Goal: Task Accomplishment & Management: Complete application form

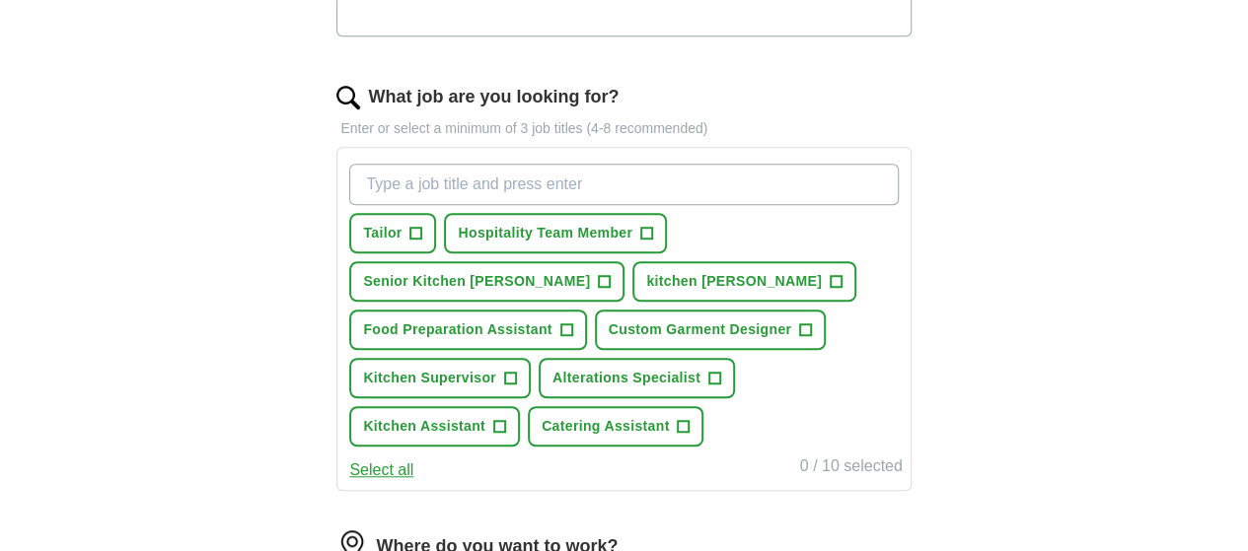
scroll to position [580, 0]
click at [520, 421] on button "Kitchen Assistant +" at bounding box center [434, 425] width 171 height 40
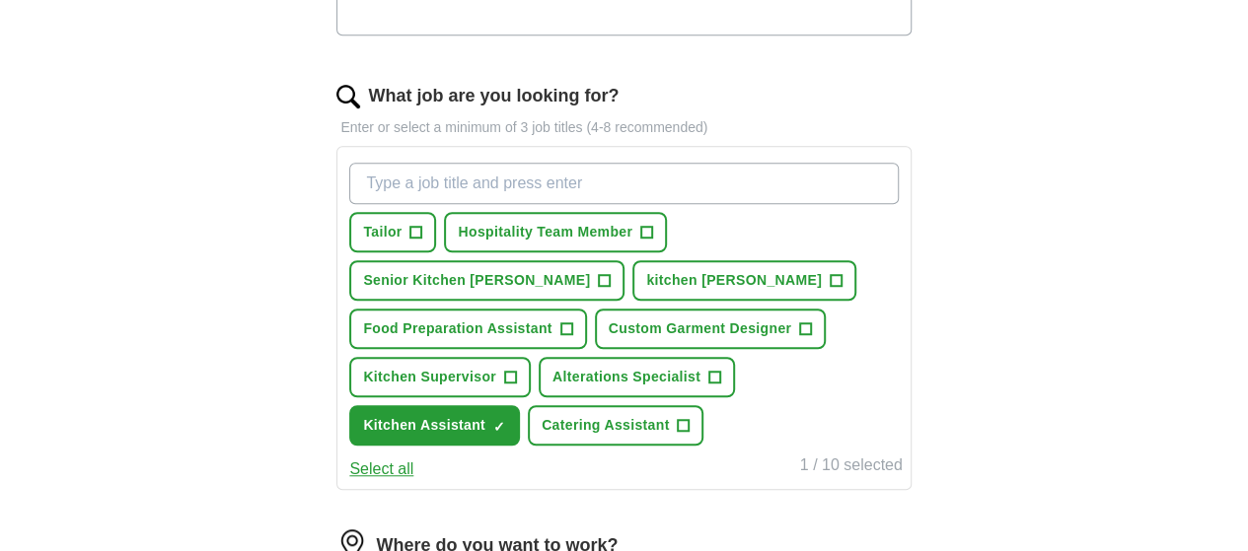
click at [547, 192] on input "What job are you looking for?" at bounding box center [623, 183] width 549 height 41
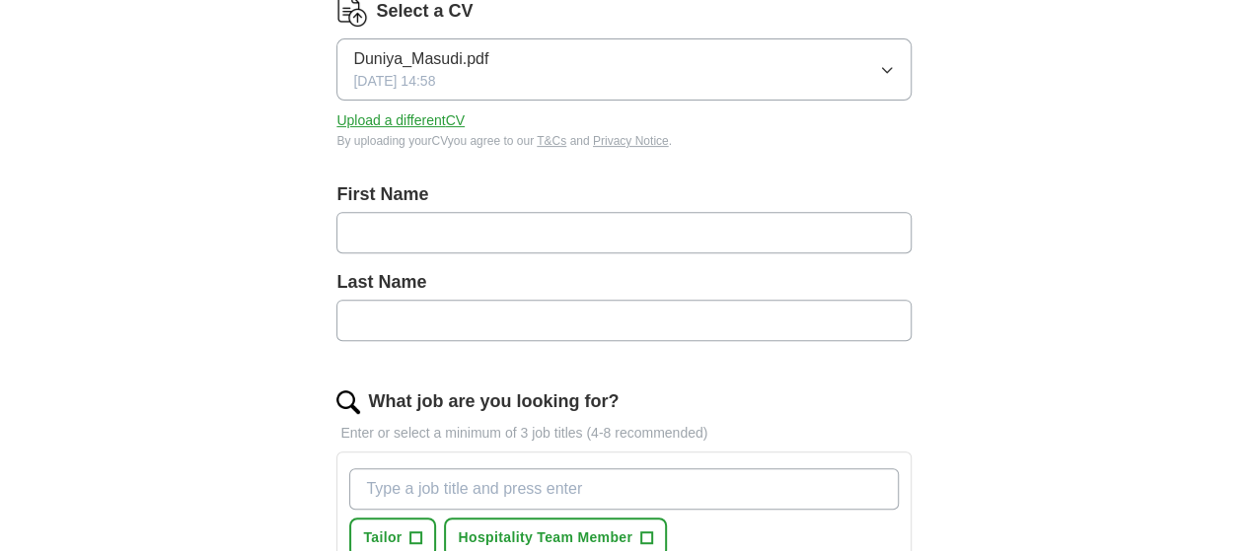
scroll to position [283, 0]
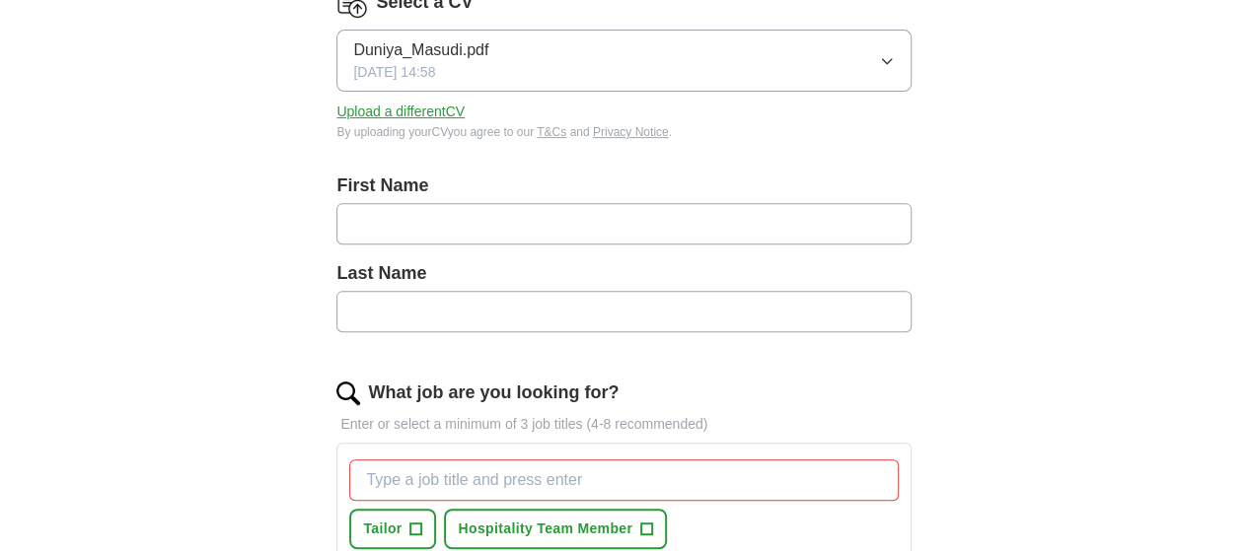
click at [838, 218] on input "text" at bounding box center [623, 223] width 574 height 41
type input "******"
click at [704, 323] on input "text" at bounding box center [623, 311] width 574 height 41
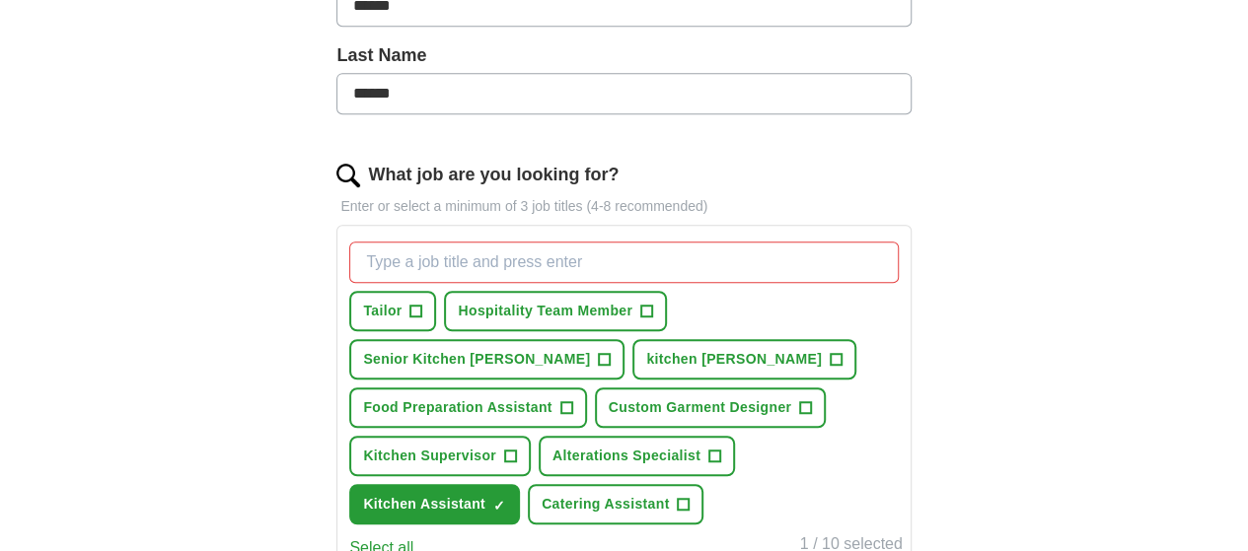
scroll to position [508, 0]
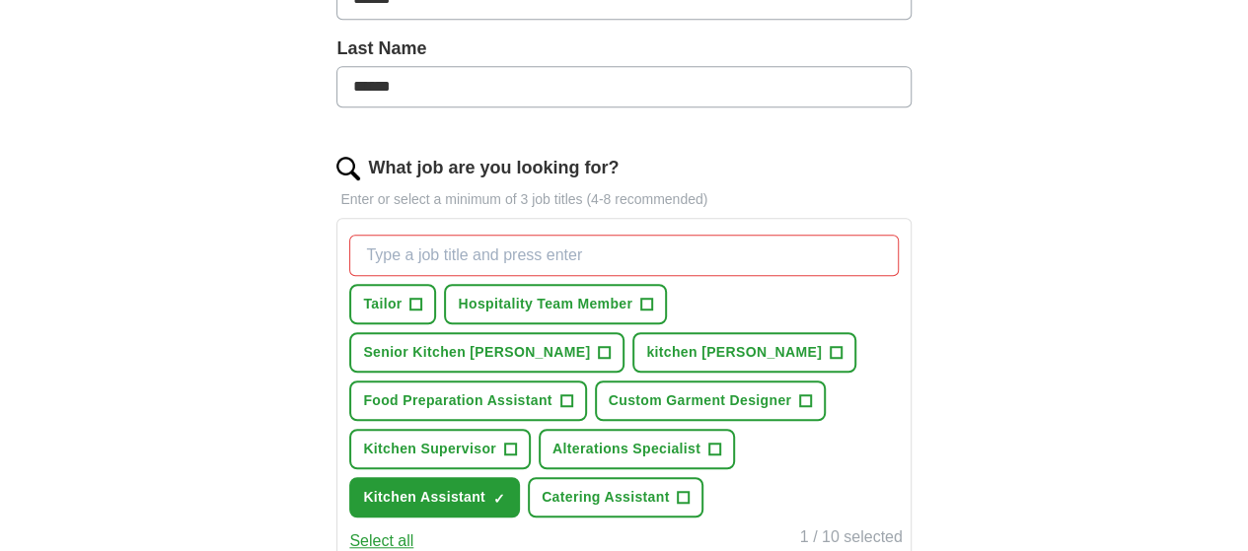
type input "******"
click at [520, 477] on button "Kitchen Assistant ✓ ×" at bounding box center [434, 497] width 171 height 40
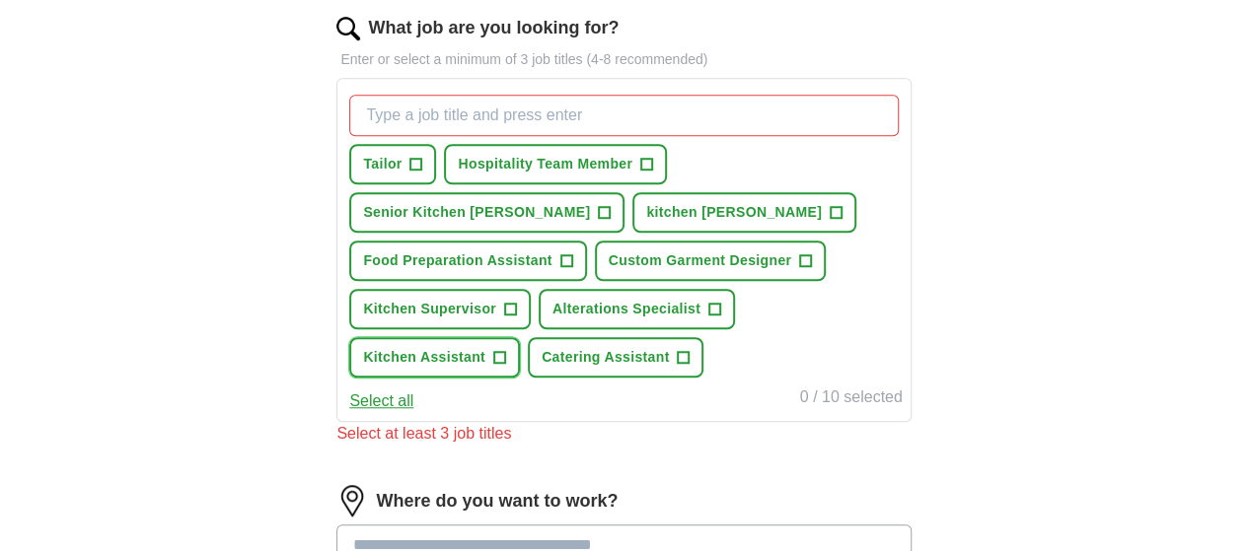
scroll to position [655, 0]
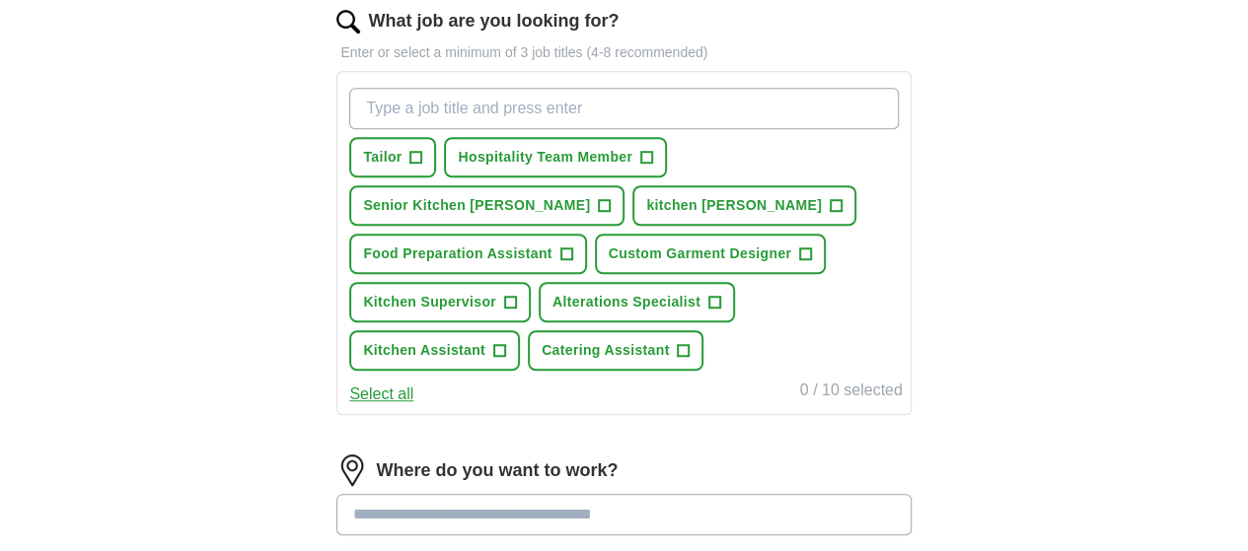
click at [673, 113] on input "What job are you looking for?" at bounding box center [623, 108] width 549 height 41
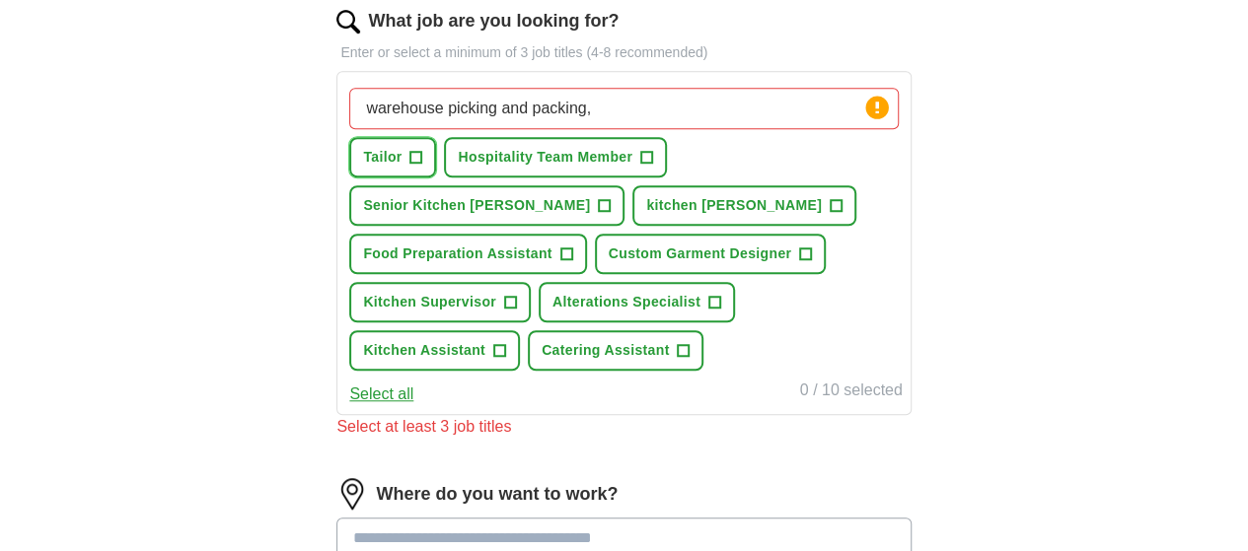
click at [422, 153] on span "+" at bounding box center [416, 158] width 12 height 16
click at [651, 110] on input "warehouse picking and packing," at bounding box center [623, 108] width 549 height 41
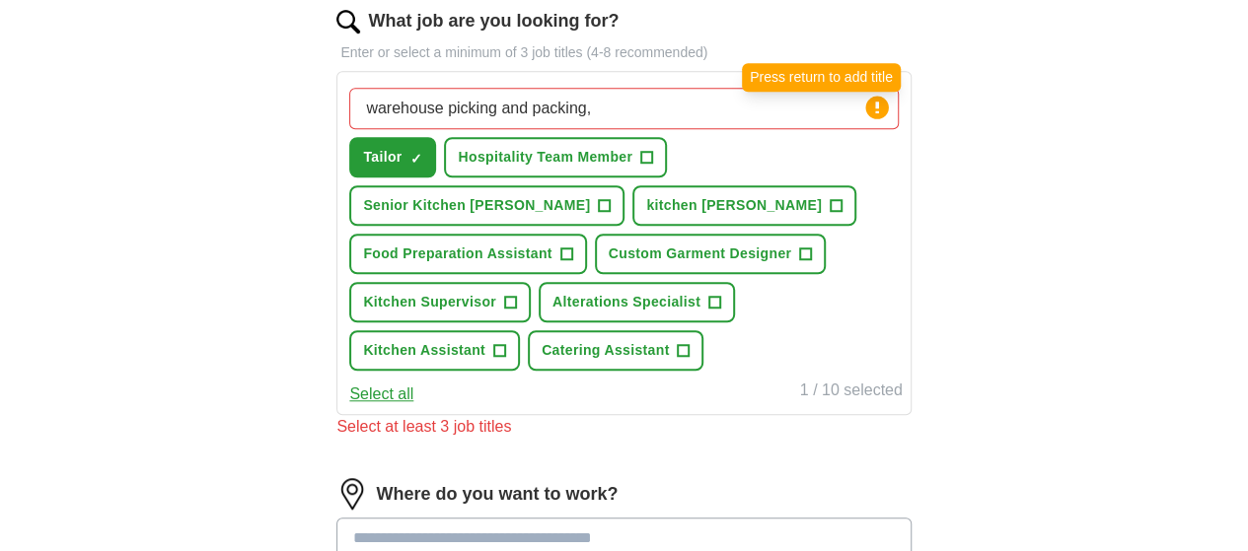
click at [863, 111] on icon at bounding box center [877, 108] width 28 height 28
click at [703, 108] on input "warehouse picking and packing," at bounding box center [623, 108] width 549 height 41
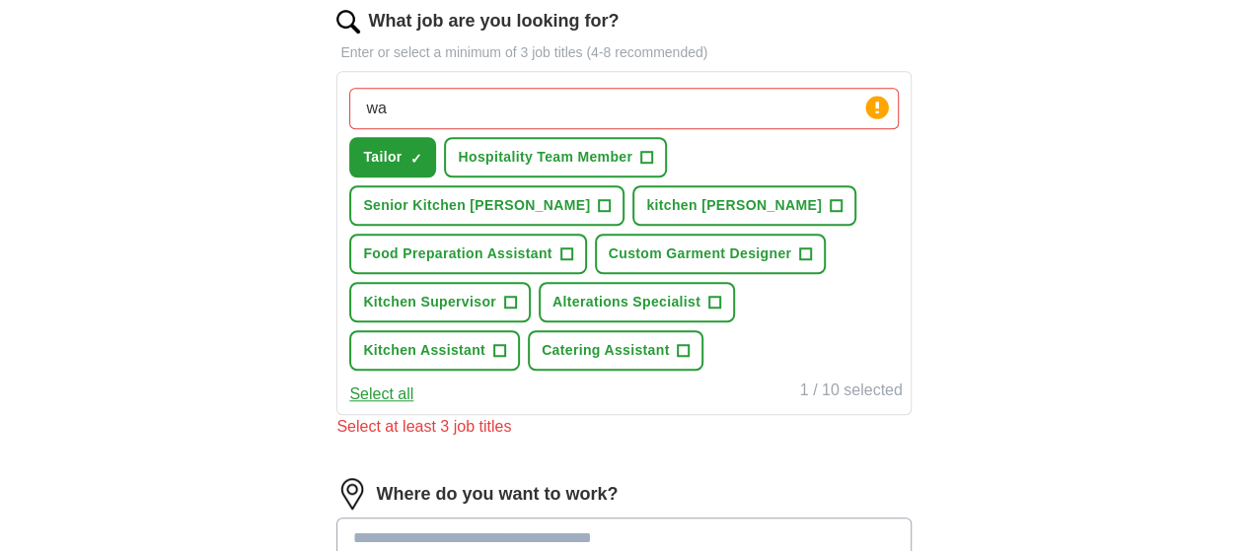
type input "w"
click at [0, 0] on span "×" at bounding box center [0, 0] width 0 height 0
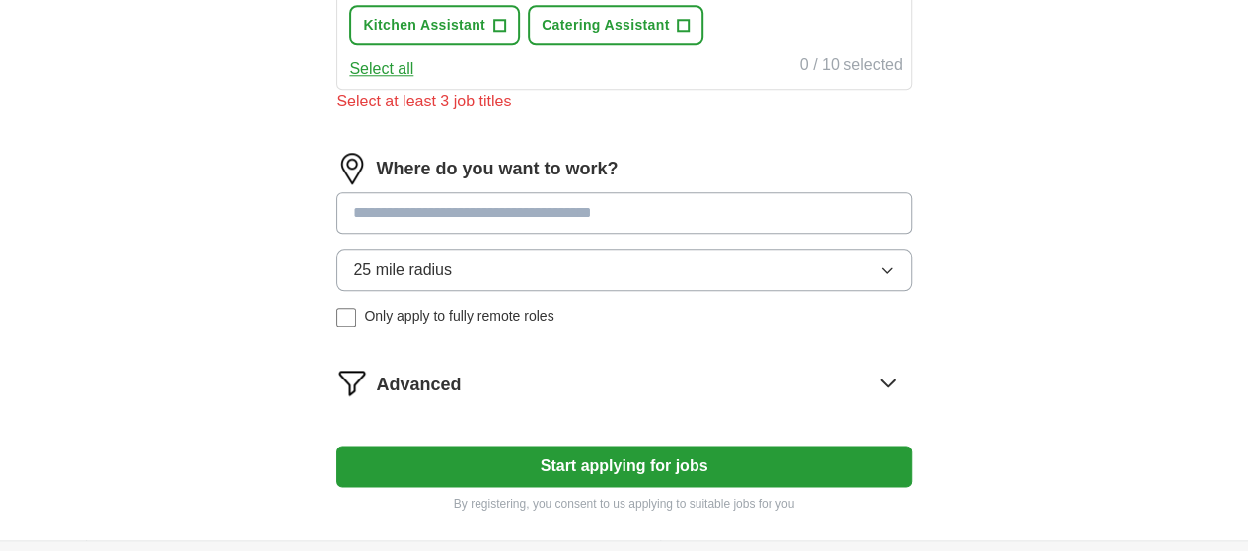
scroll to position [1006, 0]
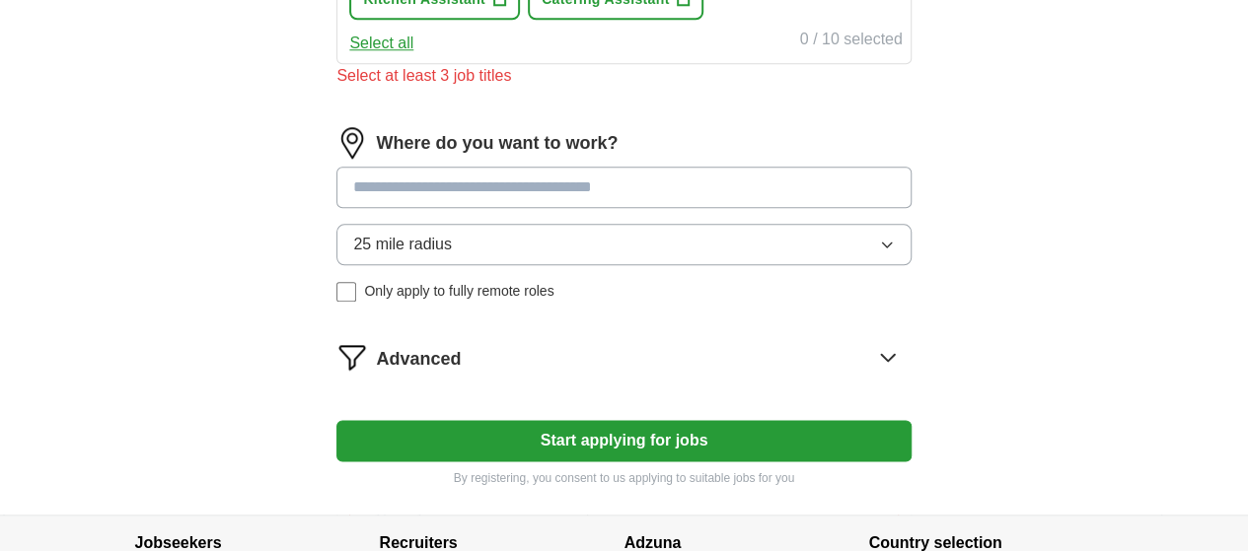
click at [570, 208] on input at bounding box center [623, 187] width 574 height 41
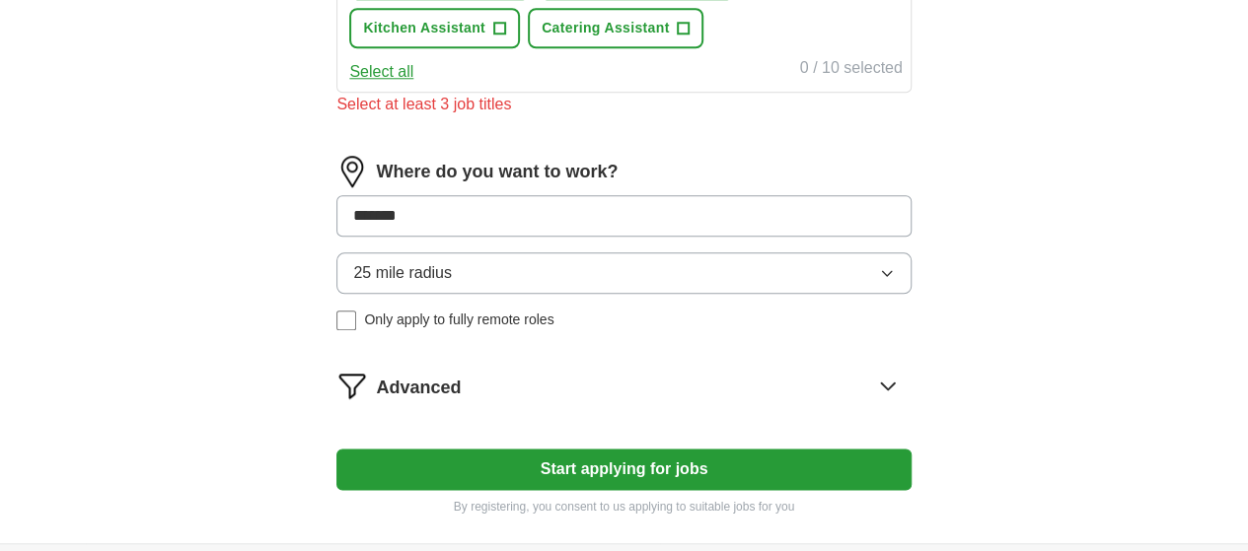
scroll to position [976, 0]
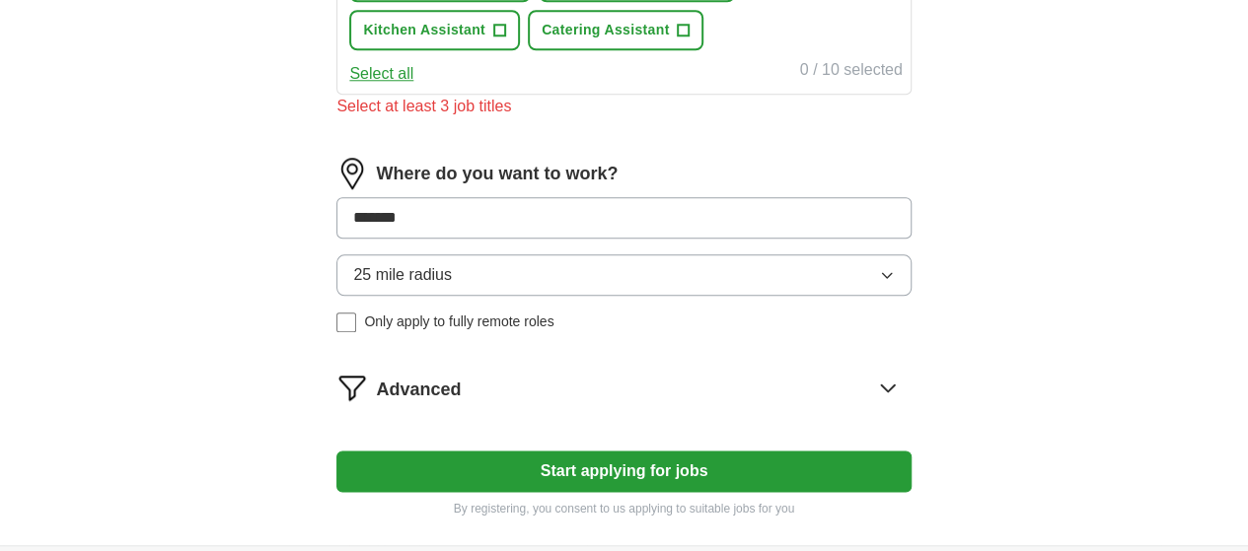
type input "*******"
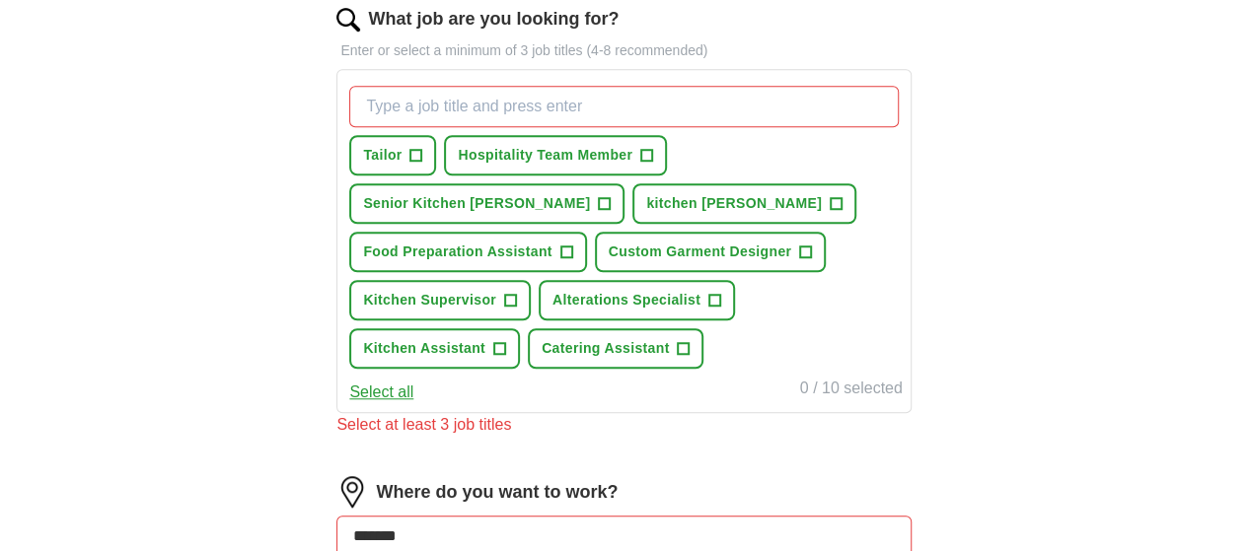
scroll to position [623, 0]
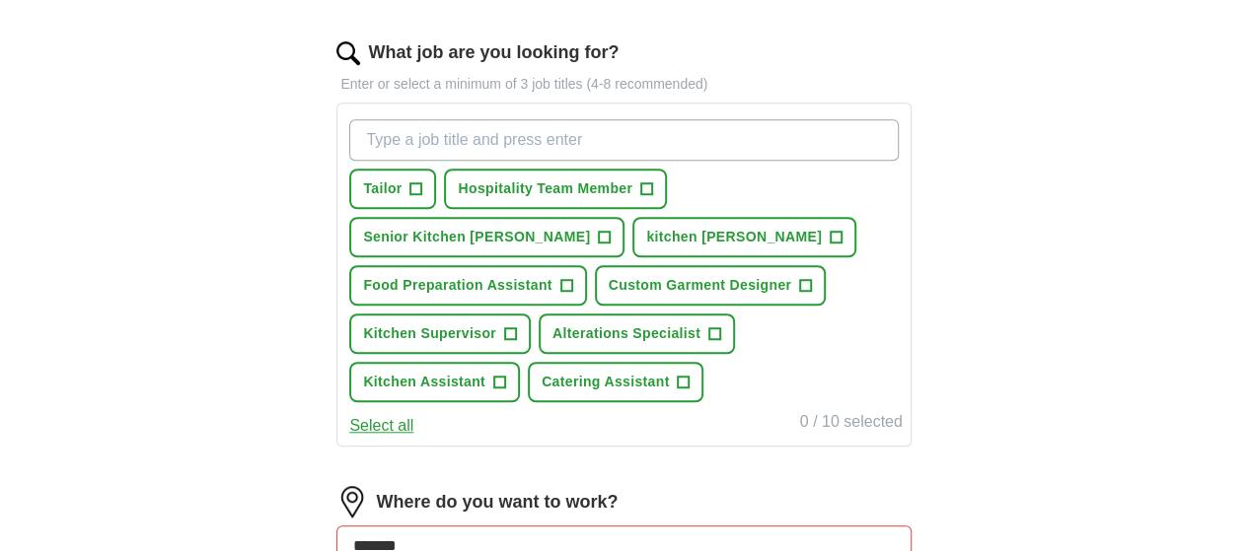
click at [687, 140] on input "What job are you looking for?" at bounding box center [623, 139] width 549 height 41
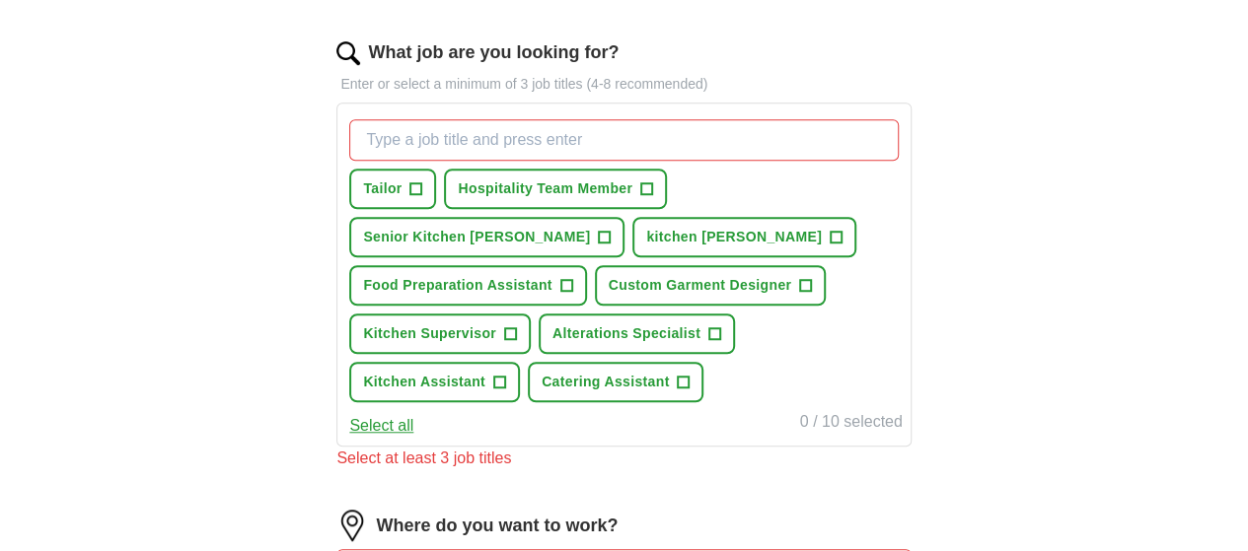
click at [413, 438] on button "Select all" at bounding box center [381, 426] width 64 height 24
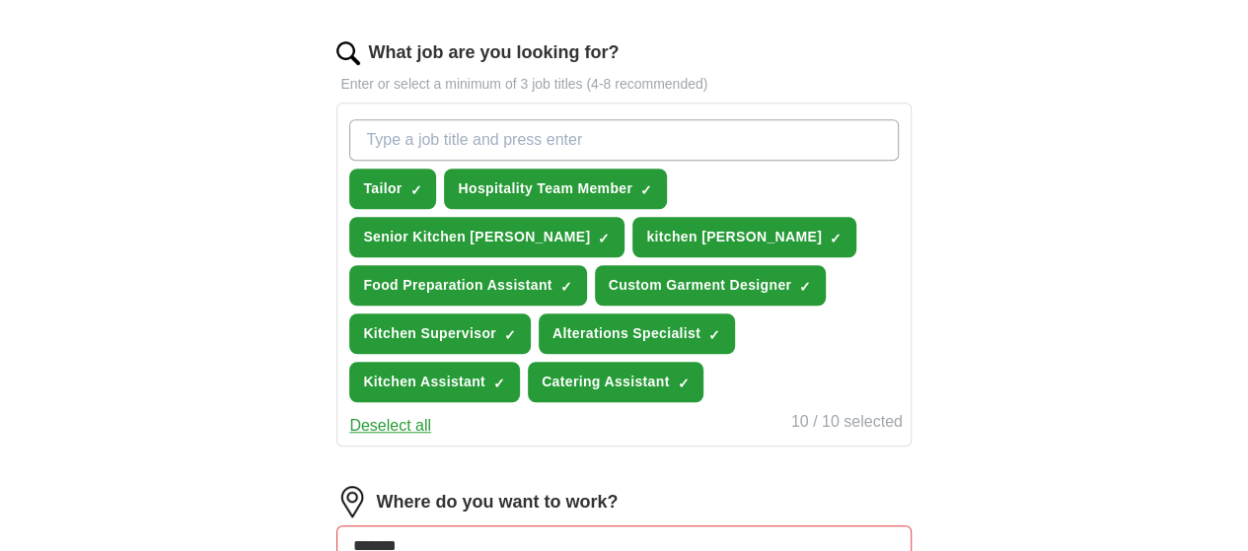
click at [431, 438] on button "Deselect all" at bounding box center [390, 426] width 82 height 24
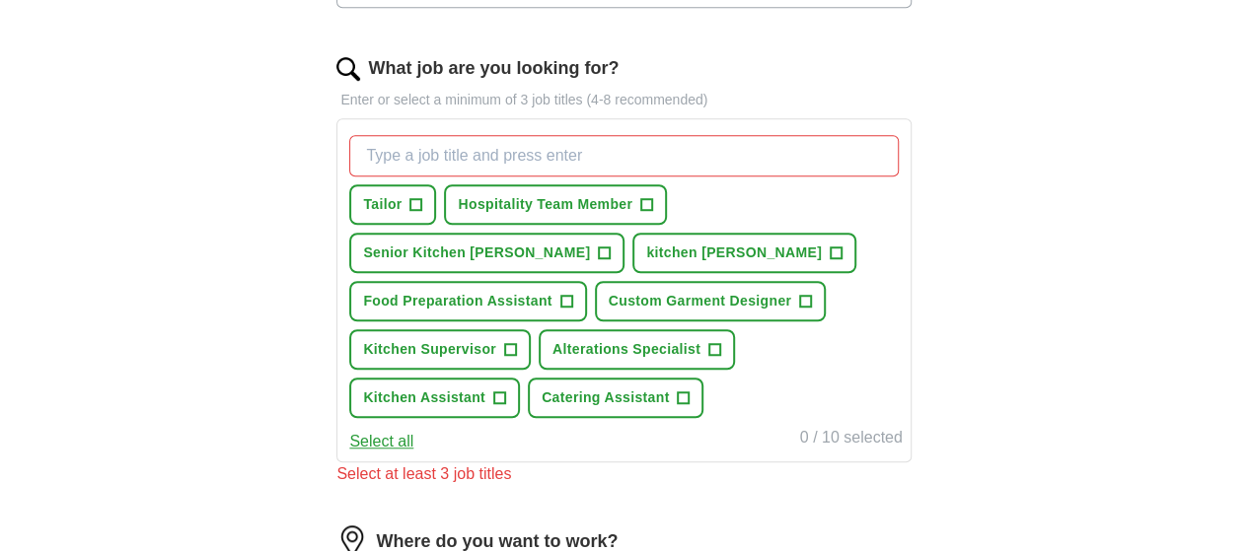
scroll to position [610, 0]
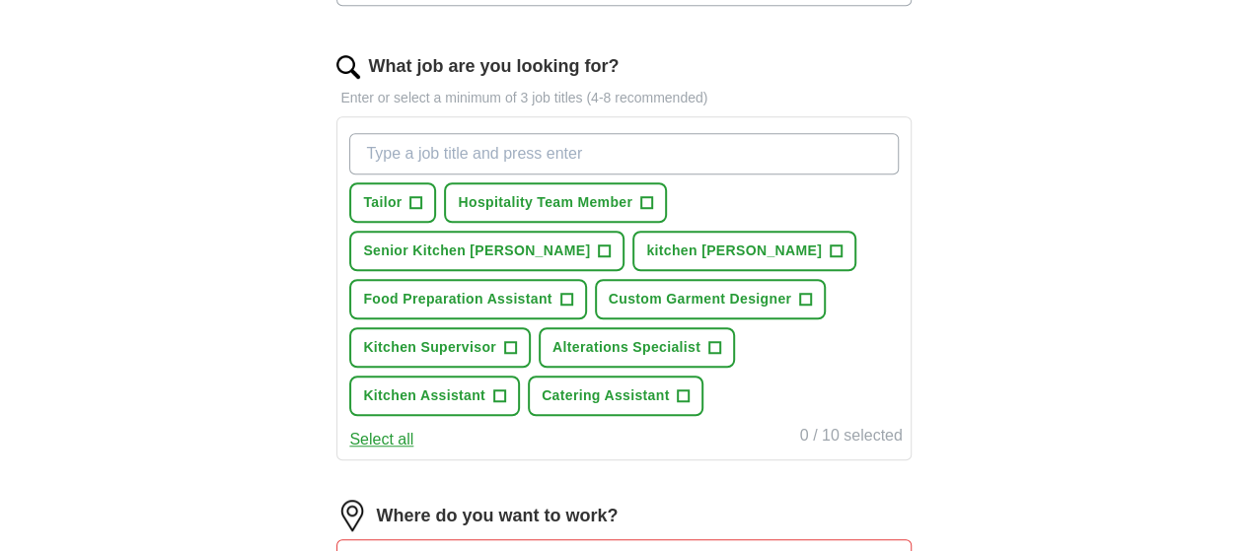
click at [462, 143] on input "What job are you looking for?" at bounding box center [623, 153] width 549 height 41
type input "Store supervisor"
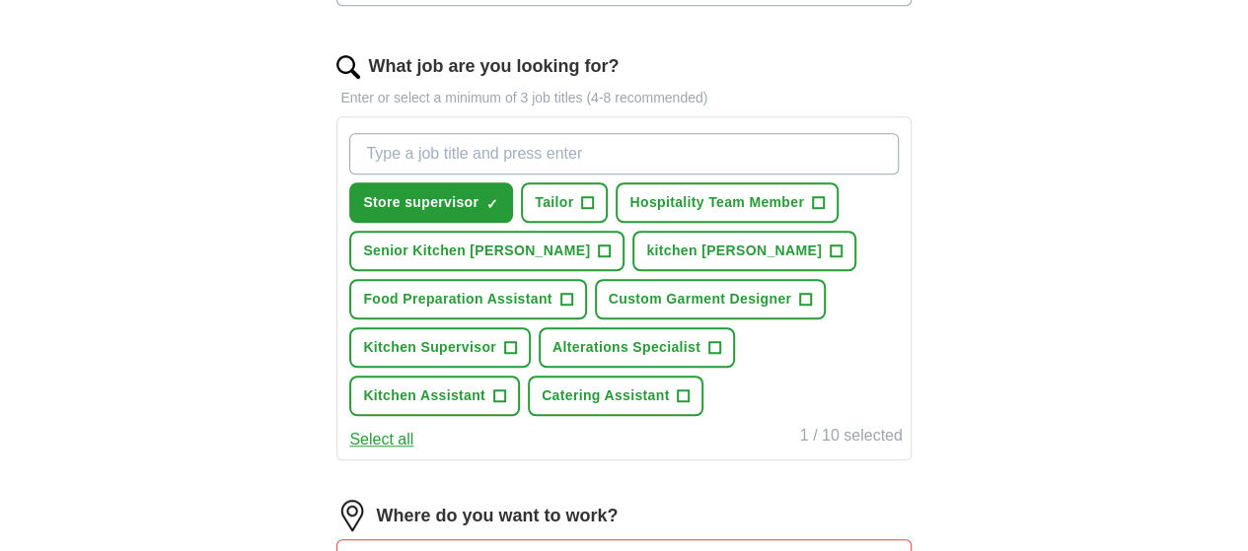
click at [507, 153] on input "What job are you looking for?" at bounding box center [623, 153] width 549 height 41
type input "warehouse operator"
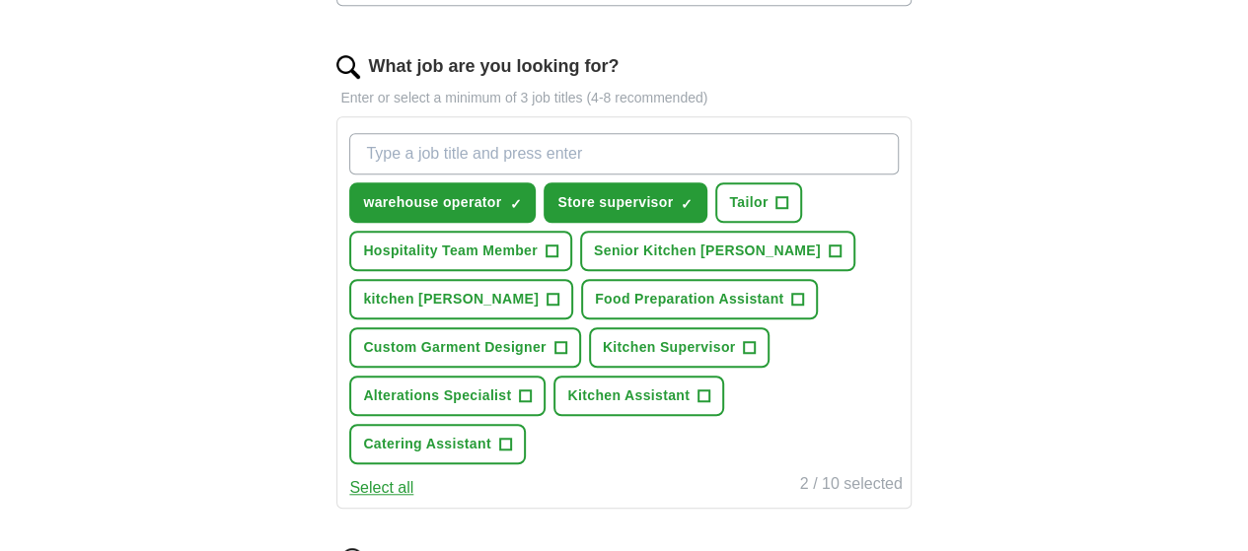
click at [614, 137] on input "What job are you looking for?" at bounding box center [623, 153] width 549 height 41
type input "warehouse picking and packing"
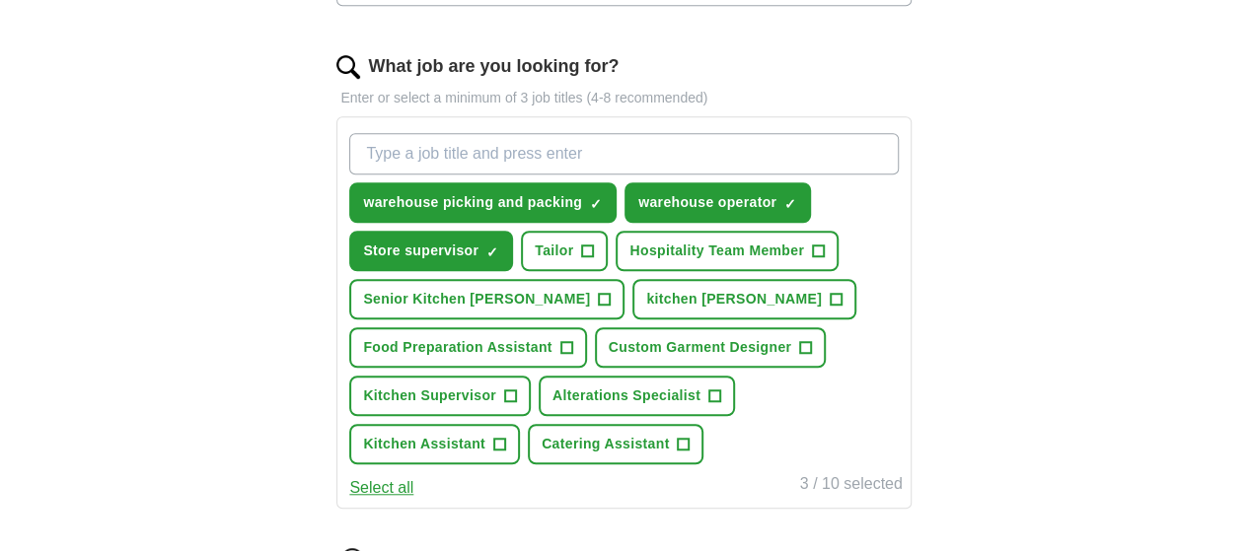
click at [613, 149] on input "What job are you looking for?" at bounding box center [623, 153] width 549 height 41
click at [513, 246] on button "Store supervisor ✓ ×" at bounding box center [431, 251] width 164 height 40
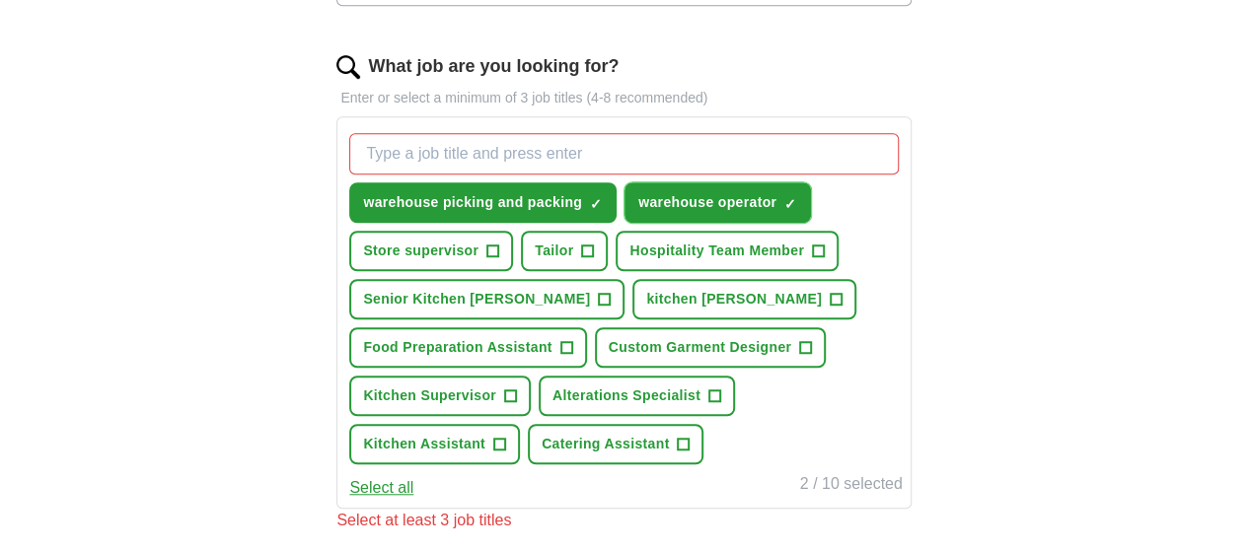
click at [0, 0] on span "×" at bounding box center [0, 0] width 0 height 0
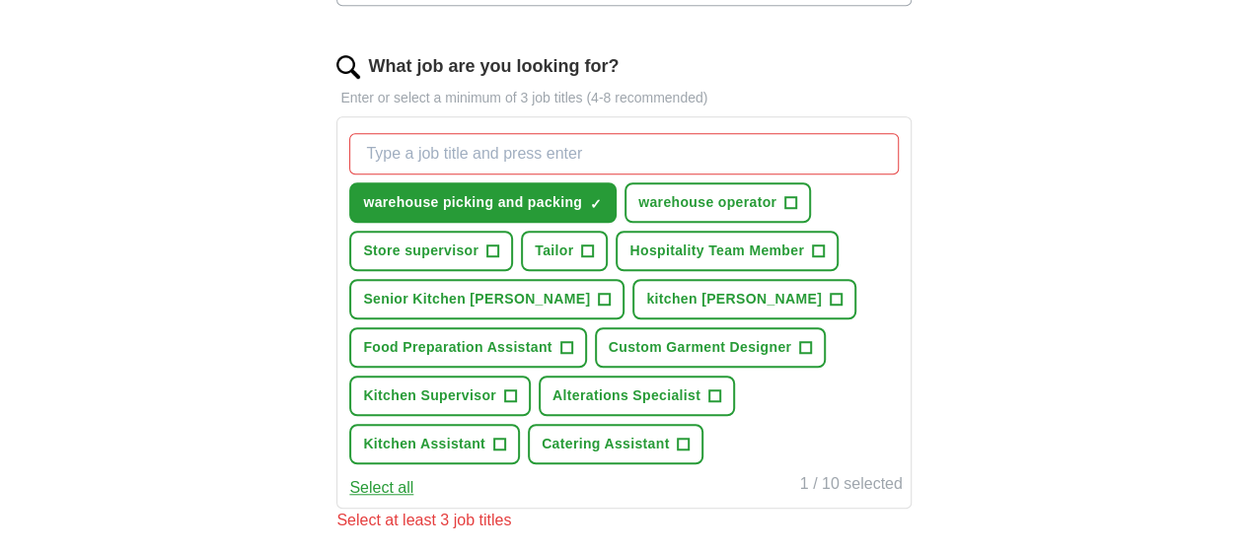
click at [669, 147] on input "What job are you looking for?" at bounding box center [623, 153] width 549 height 41
click at [937, 250] on div "ApplyIQ Let ApplyIQ do the hard work of searching and applying for jobs. Just t…" at bounding box center [624, 217] width 1010 height 1533
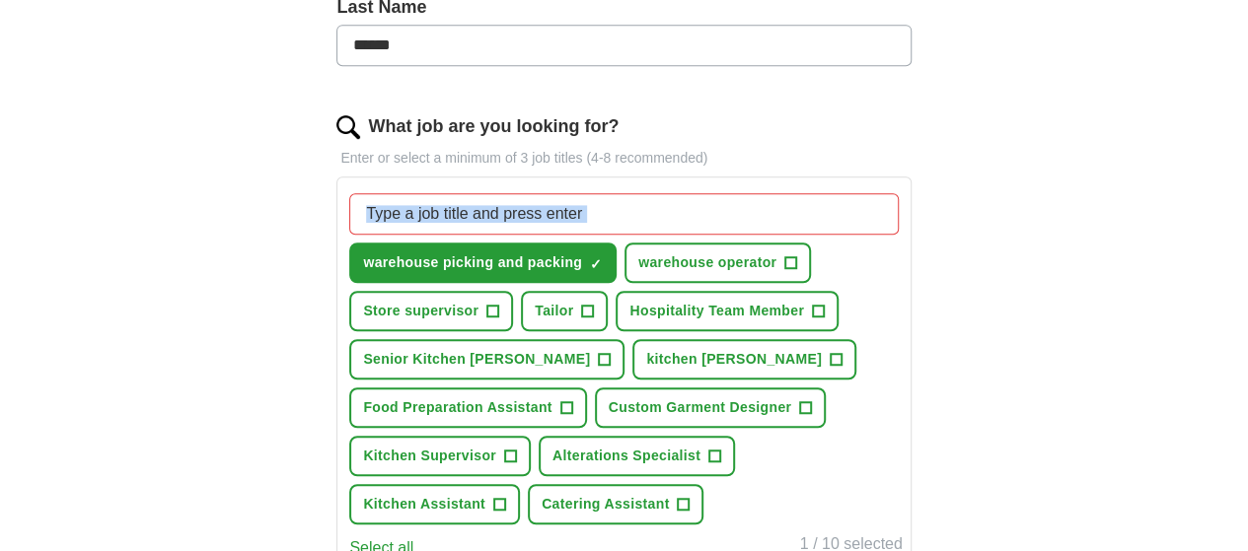
scroll to position [538, 0]
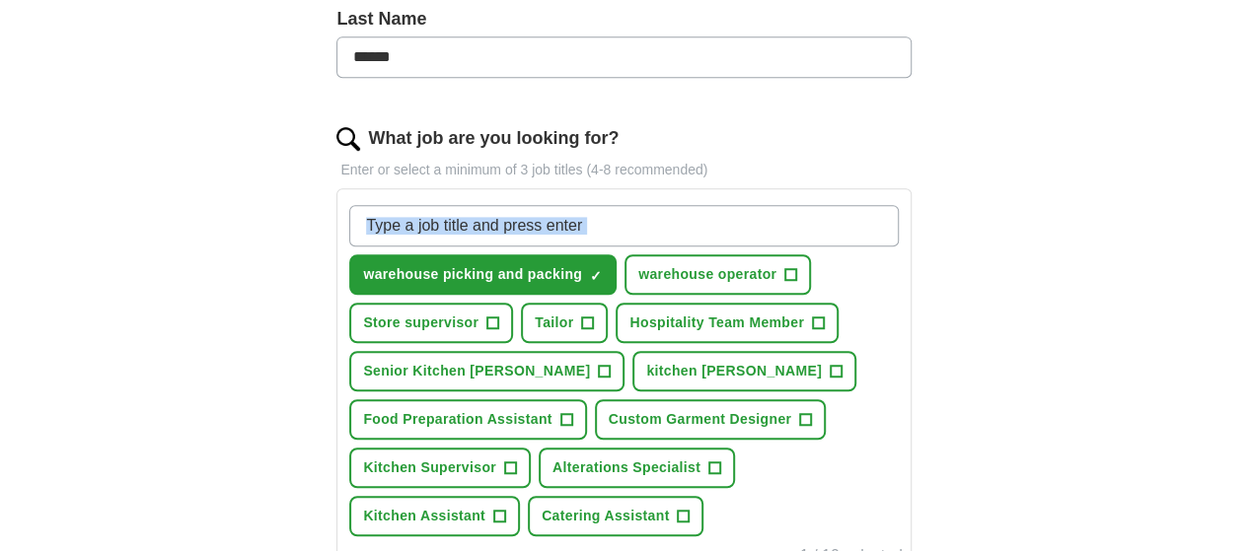
click at [835, 228] on input "What job are you looking for?" at bounding box center [623, 225] width 549 height 41
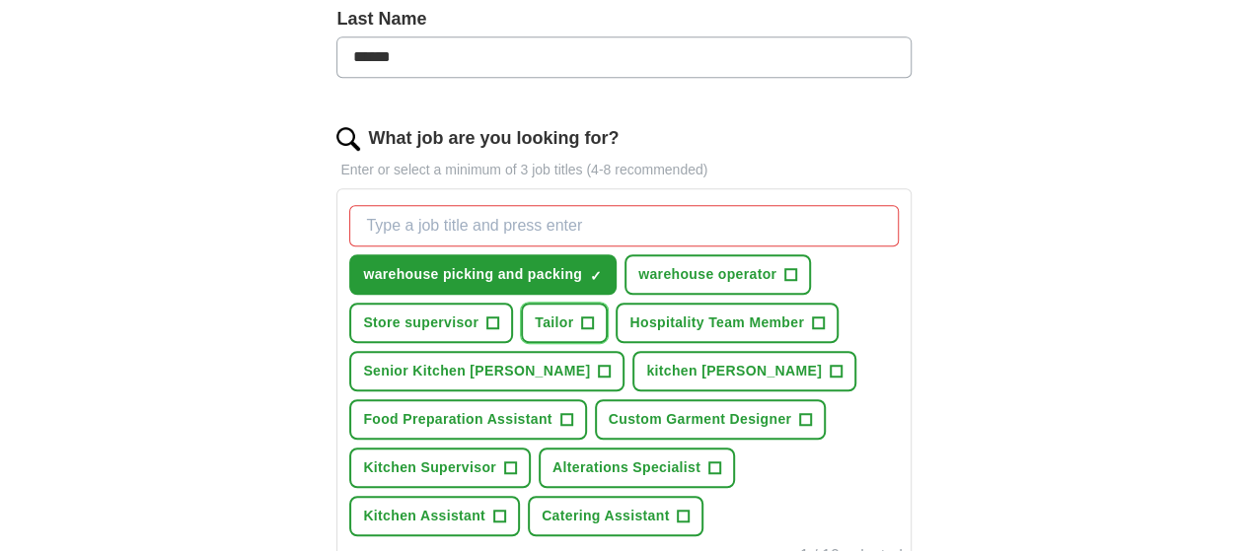
click at [582, 331] on span "+" at bounding box center [588, 324] width 12 height 16
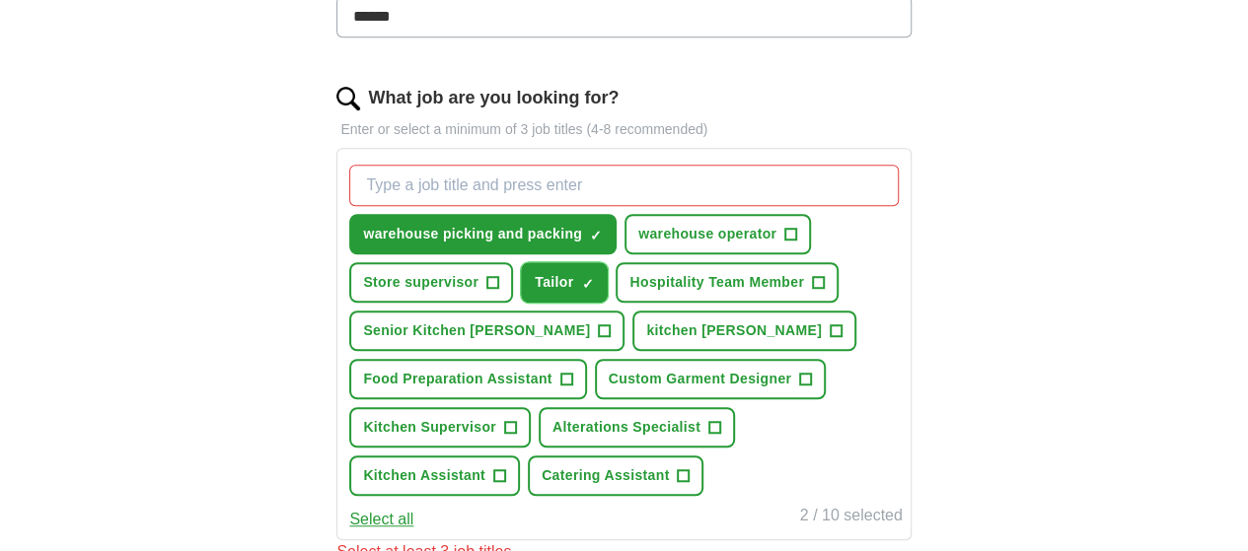
scroll to position [579, 0]
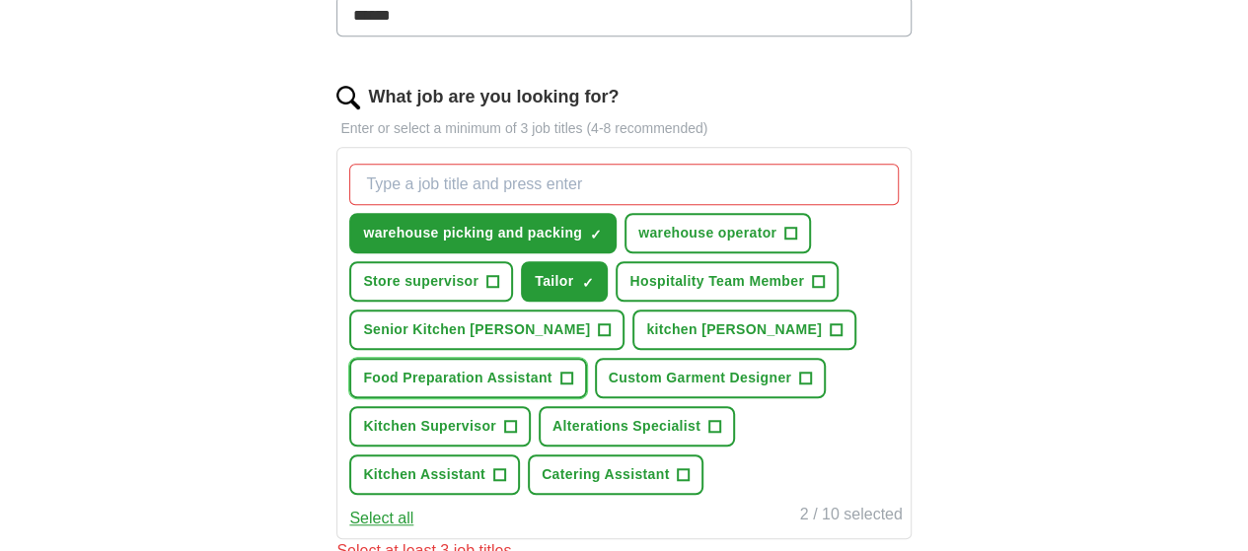
click at [572, 387] on span "+" at bounding box center [566, 379] width 12 height 16
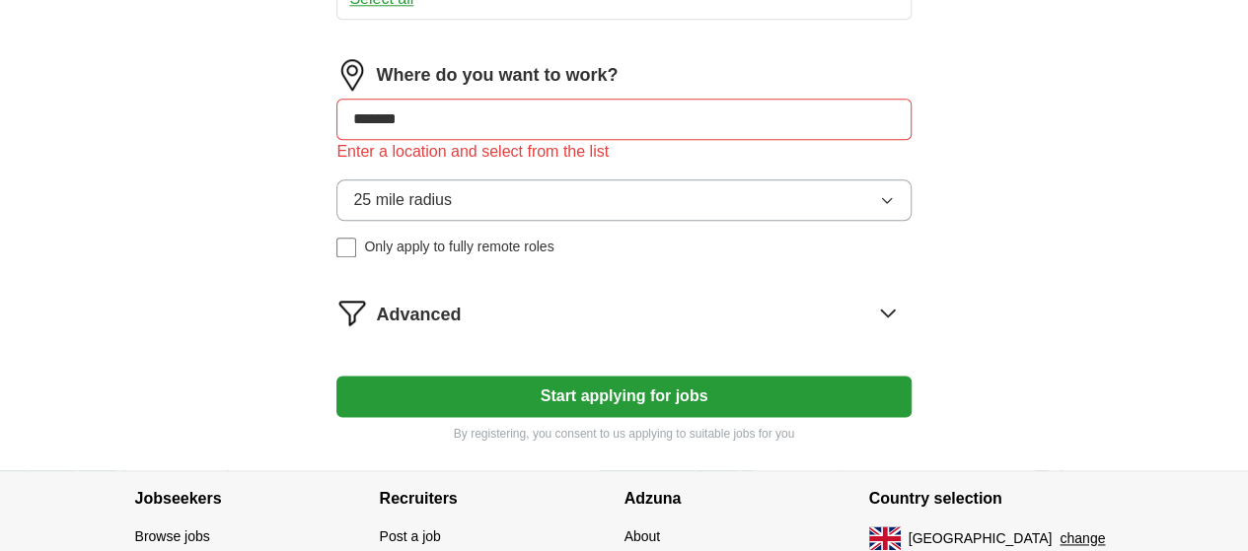
scroll to position [1102, 0]
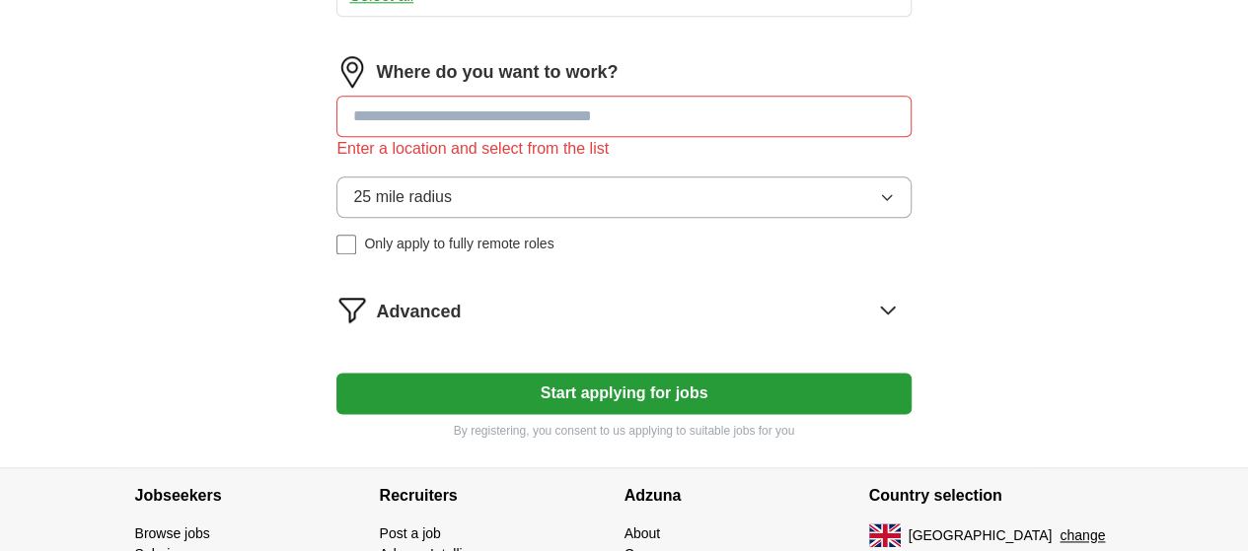
click at [562, 414] on button "Start applying for jobs" at bounding box center [623, 393] width 574 height 41
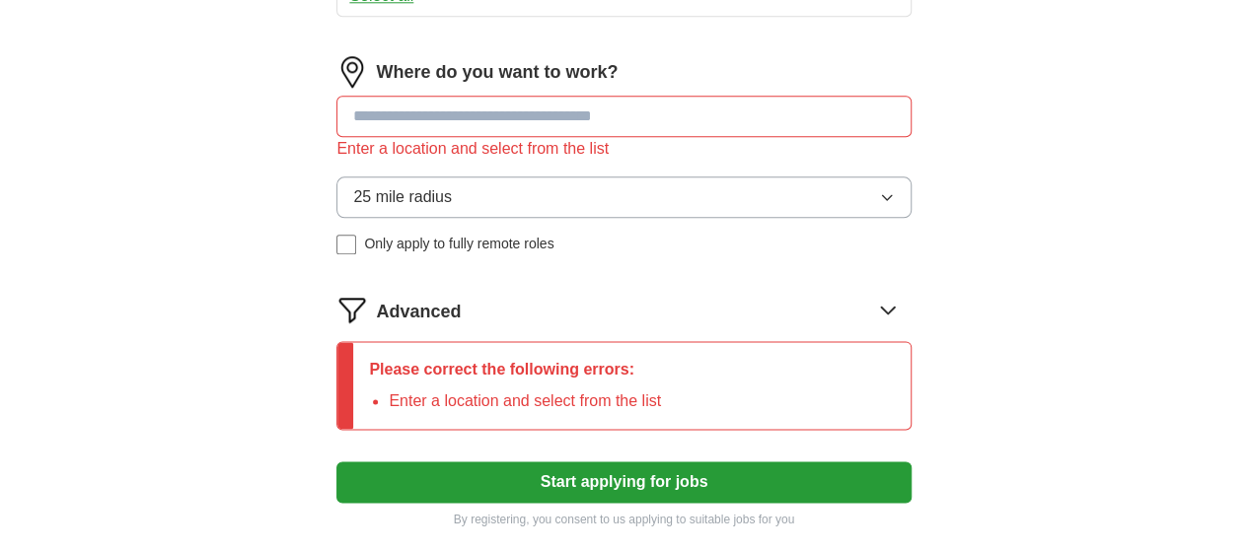
click at [486, 137] on input at bounding box center [623, 116] width 574 height 41
type input "*"
click at [879, 205] on icon "button" at bounding box center [887, 197] width 16 height 16
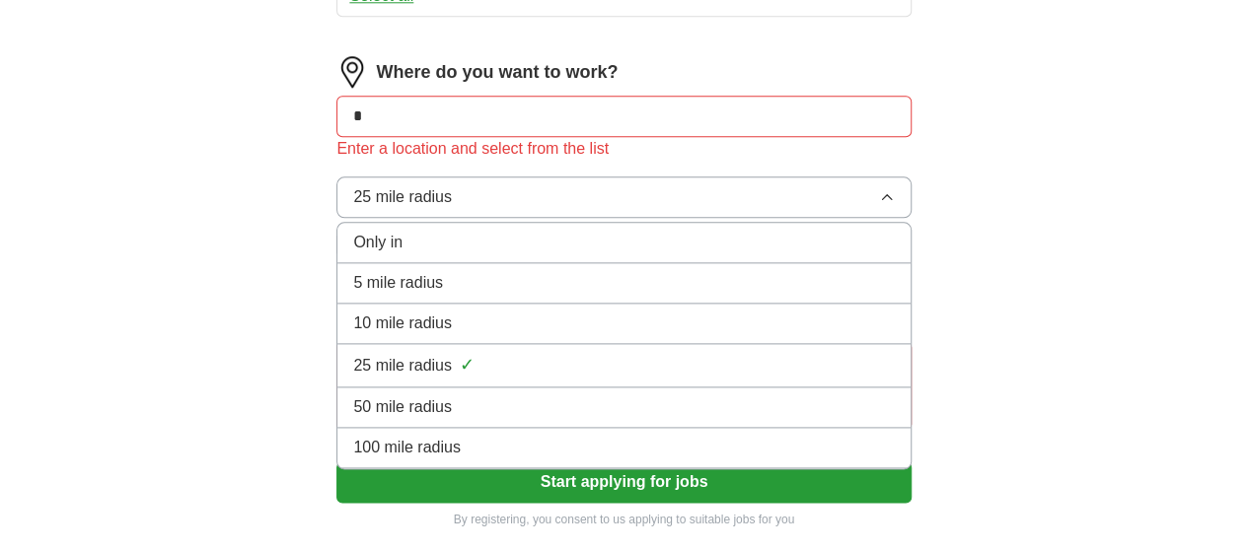
click at [691, 335] on div "10 mile radius" at bounding box center [623, 324] width 541 height 24
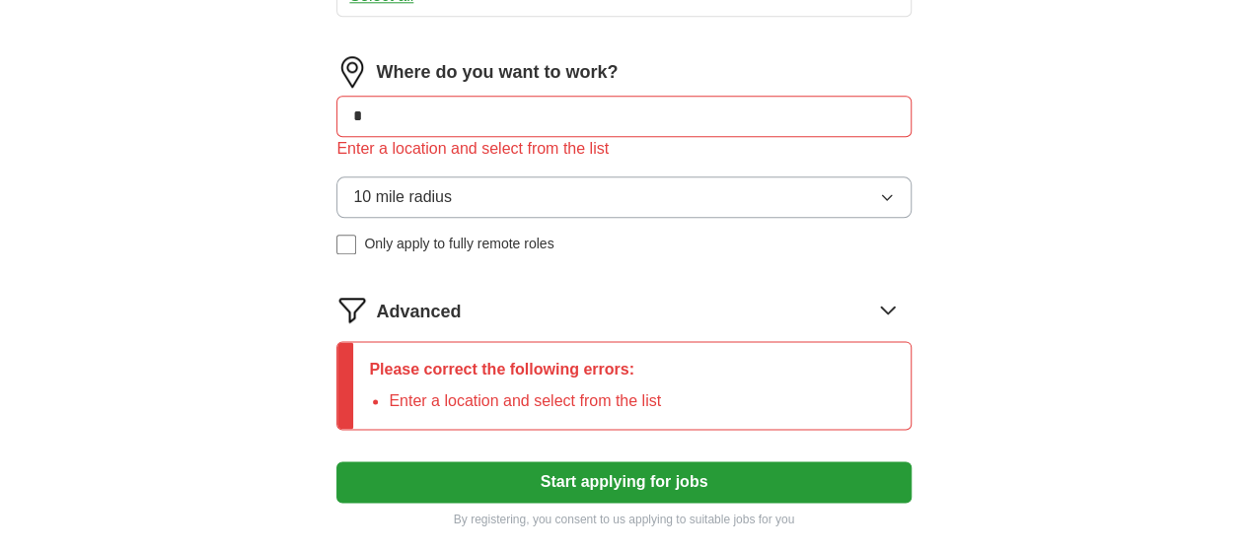
click at [507, 137] on input "*" at bounding box center [623, 116] width 574 height 41
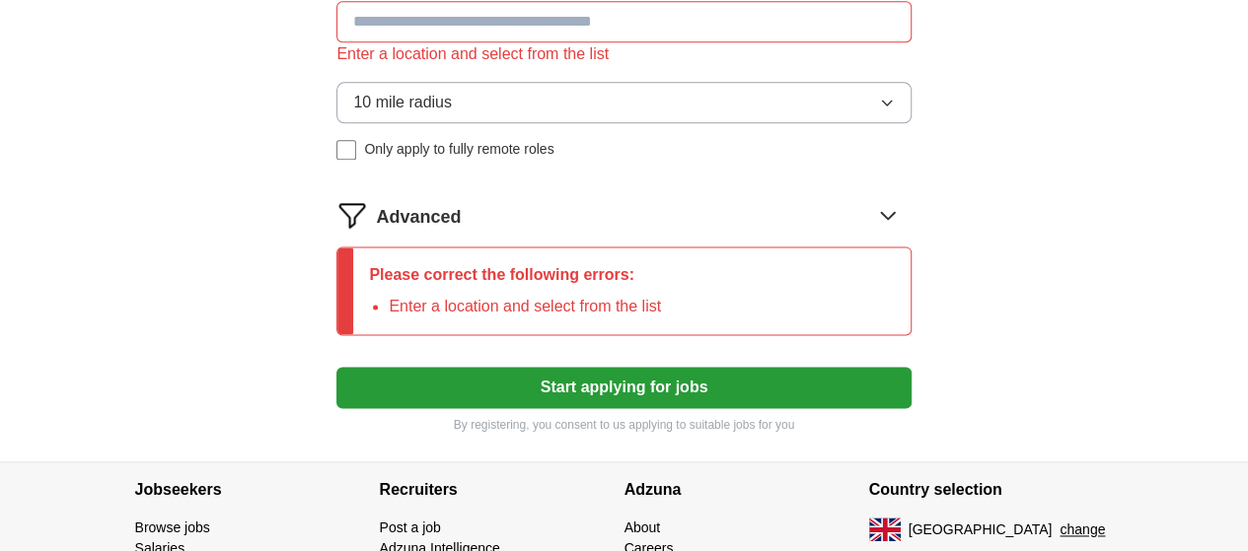
scroll to position [1199, 0]
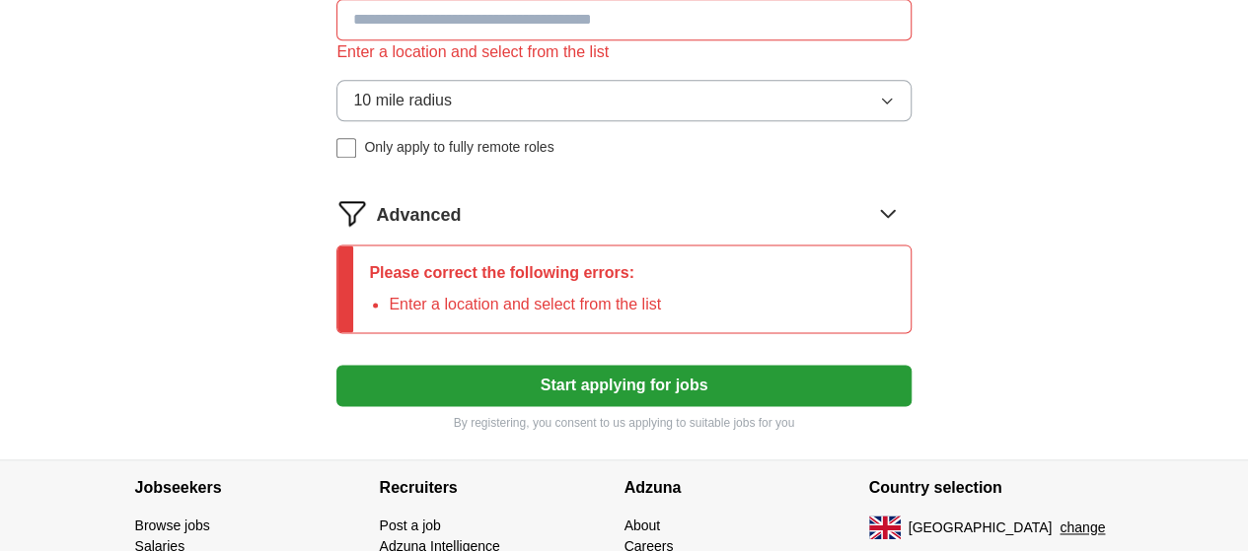
click at [777, 406] on button "Start applying for jobs" at bounding box center [623, 385] width 574 height 41
click at [752, 406] on button "Start applying for jobs" at bounding box center [623, 385] width 574 height 41
click at [759, 406] on button "Start applying for jobs" at bounding box center [623, 385] width 574 height 41
click at [474, 40] on input at bounding box center [623, 19] width 574 height 41
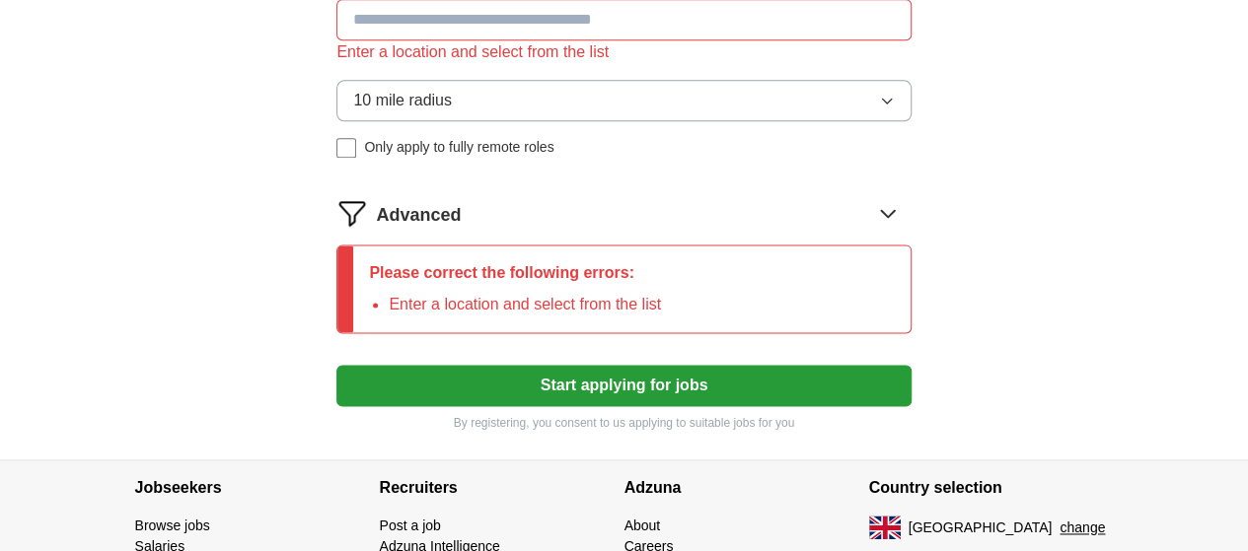
click at [562, 121] on button "10 mile radius" at bounding box center [623, 100] width 574 height 41
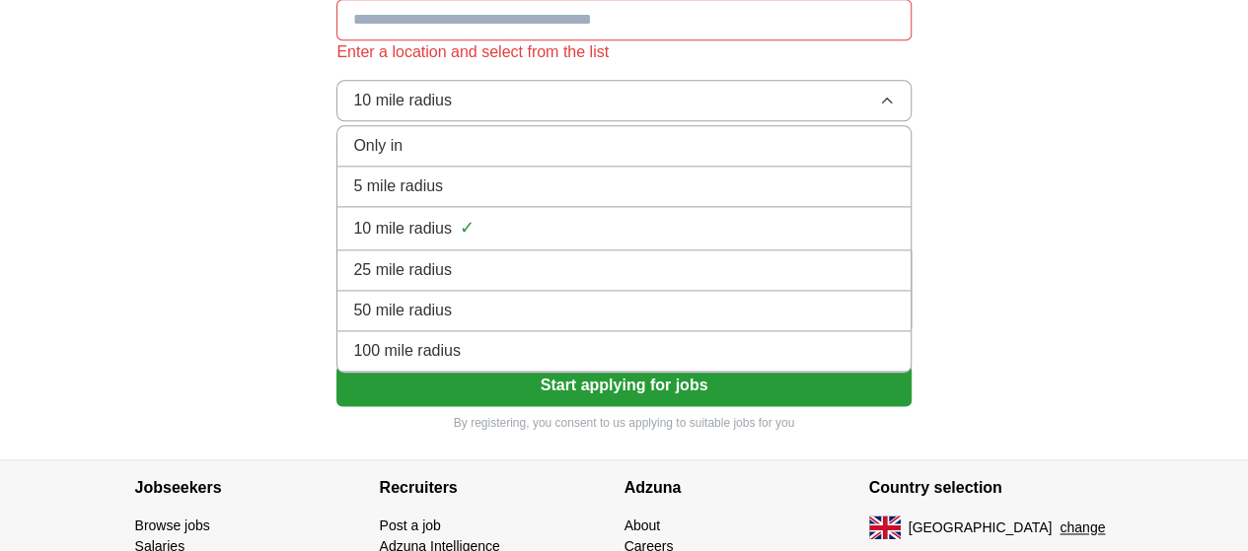
click at [528, 242] on div "10 mile radius ✓" at bounding box center [623, 228] width 541 height 27
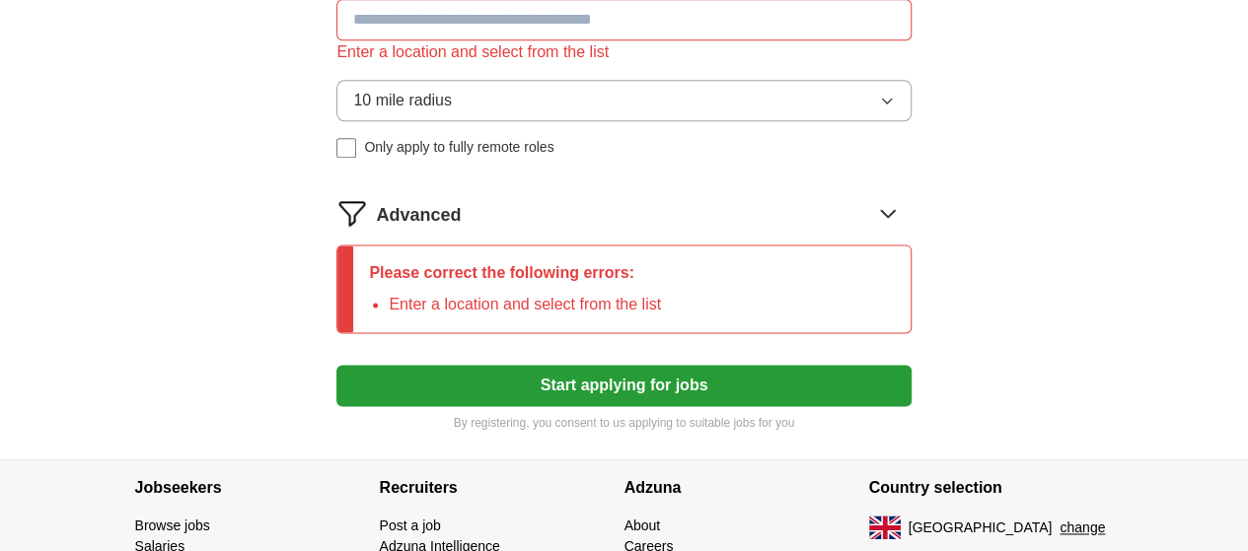
click at [661, 285] on p "Please correct the following errors:" at bounding box center [515, 273] width 292 height 24
click at [872, 229] on icon at bounding box center [888, 213] width 32 height 32
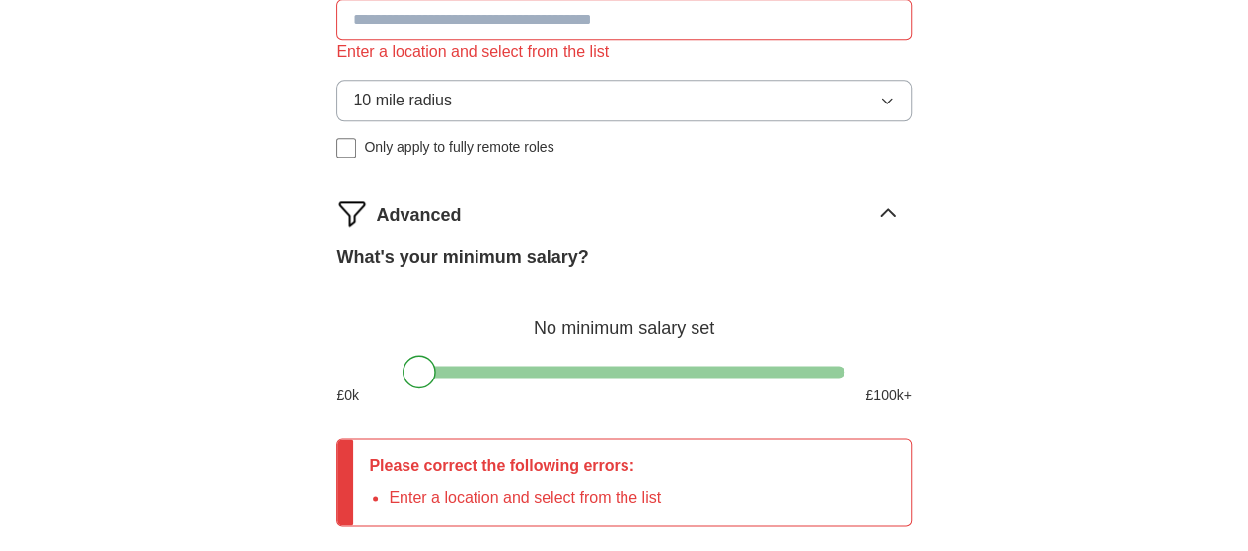
click at [776, 40] on input at bounding box center [623, 19] width 574 height 41
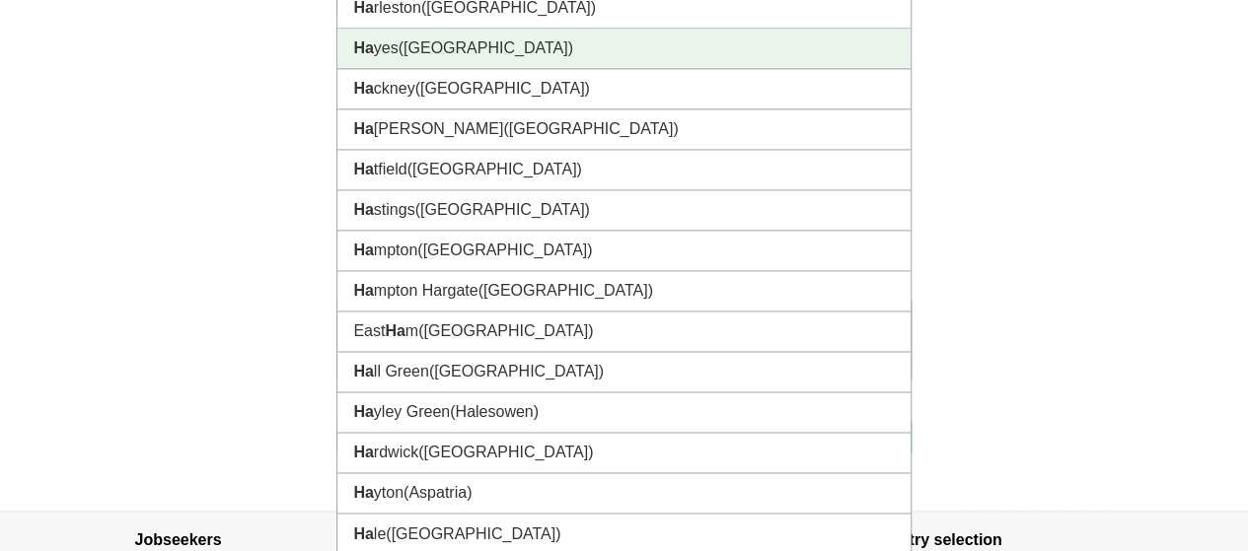
scroll to position [1351, 0]
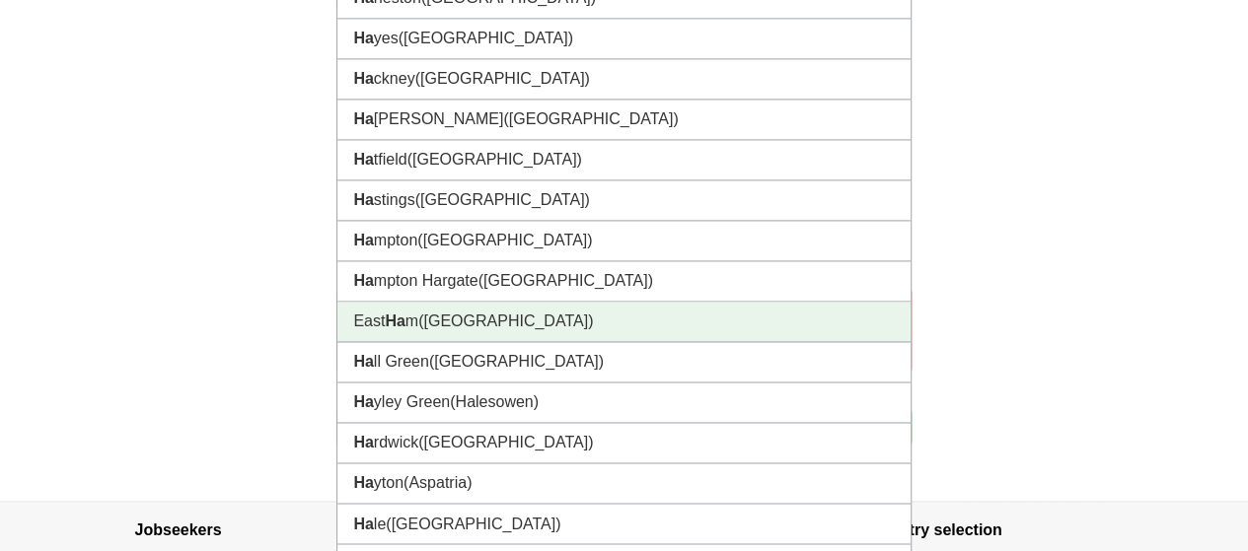
drag, startPoint x: 731, startPoint y: 425, endPoint x: 722, endPoint y: 309, distance: 116.7
click at [722, 309] on ul "Ha ndsworth ([GEOGRAPHIC_DATA]) [GEOGRAPHIC_DATA] ([GEOGRAPHIC_DATA]) [GEOGRAPH…" at bounding box center [623, 301] width 574 height 810
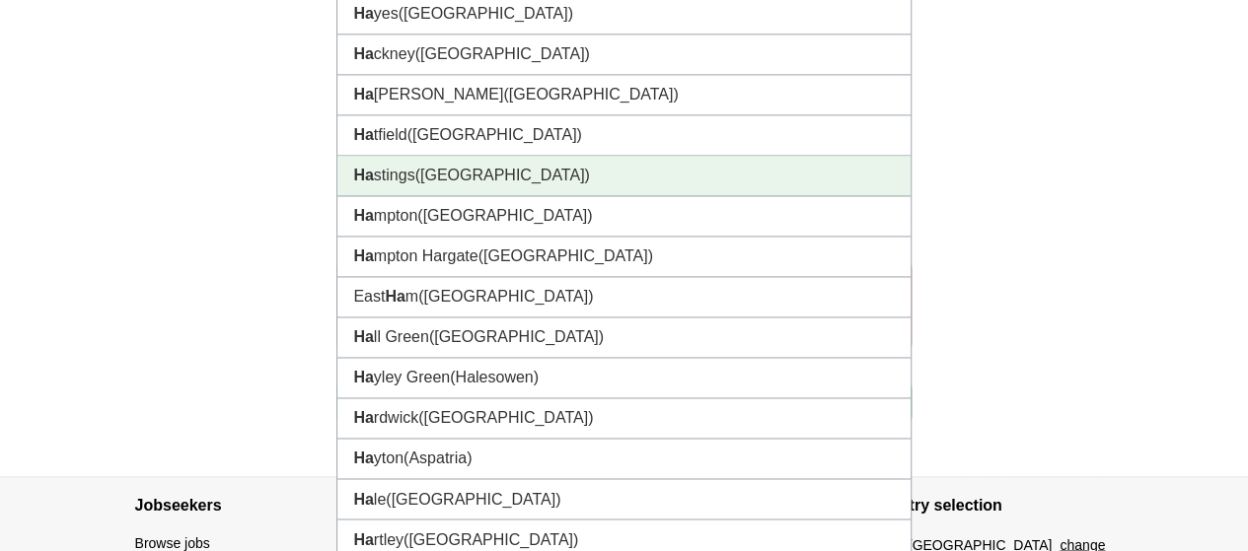
scroll to position [1380, 0]
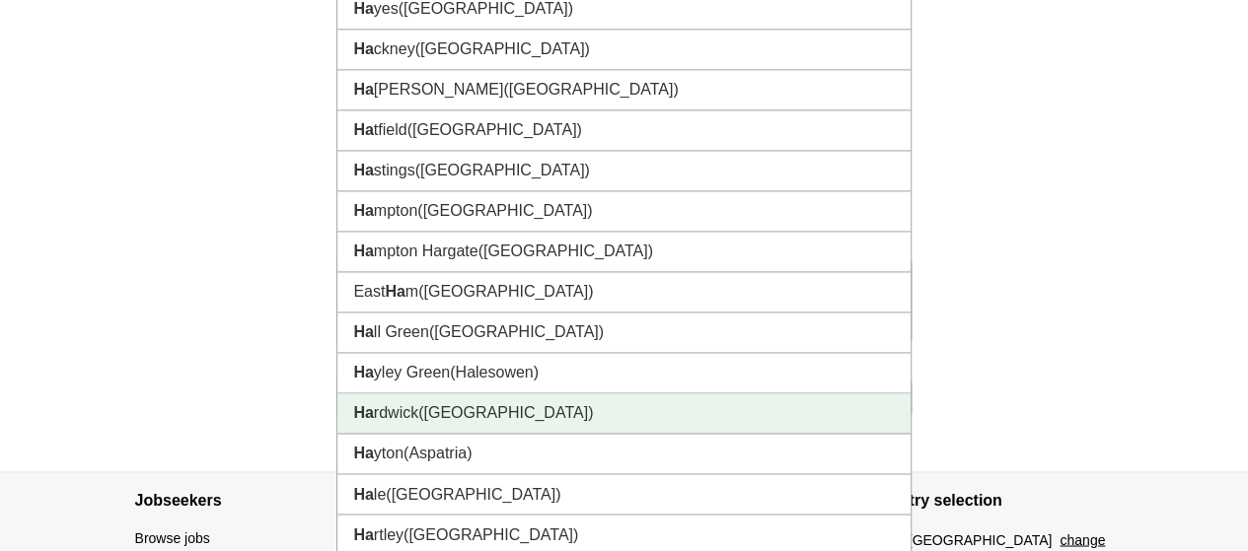
drag, startPoint x: 569, startPoint y: 264, endPoint x: 582, endPoint y: 513, distance: 248.9
click at [582, 513] on ul "Ha ndsworth ([GEOGRAPHIC_DATA]) [GEOGRAPHIC_DATA] ([GEOGRAPHIC_DATA]) [GEOGRAPH…" at bounding box center [623, 272] width 574 height 810
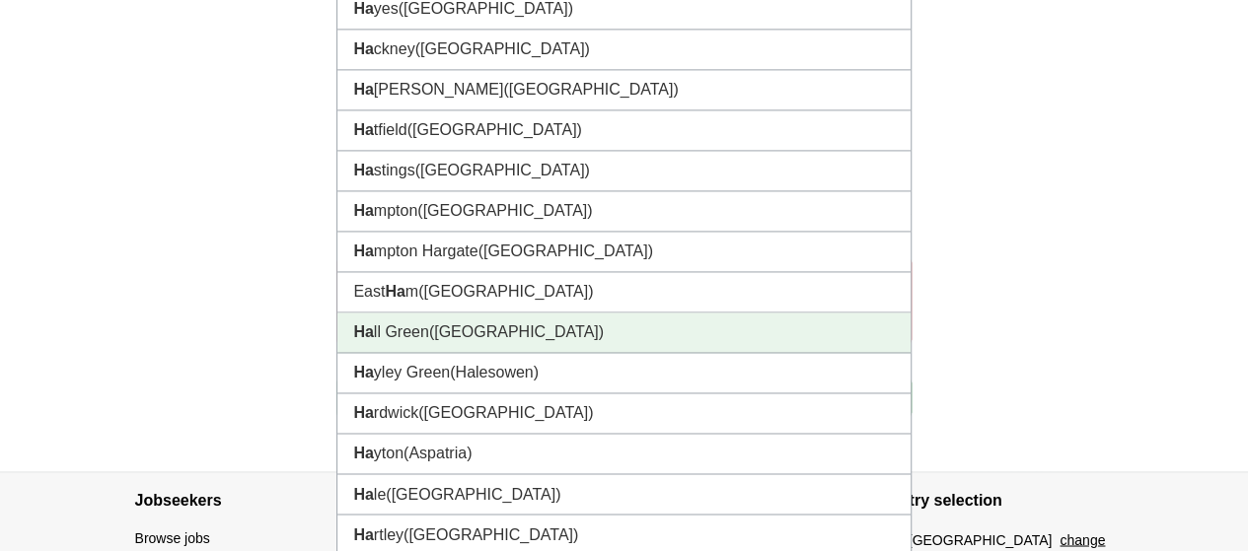
drag, startPoint x: 582, startPoint y: 513, endPoint x: 592, endPoint y: 434, distance: 79.5
click at [592, 434] on ul "Ha ndsworth ([GEOGRAPHIC_DATA]) [GEOGRAPHIC_DATA] ([GEOGRAPHIC_DATA]) [GEOGRAPH…" at bounding box center [623, 272] width 574 height 810
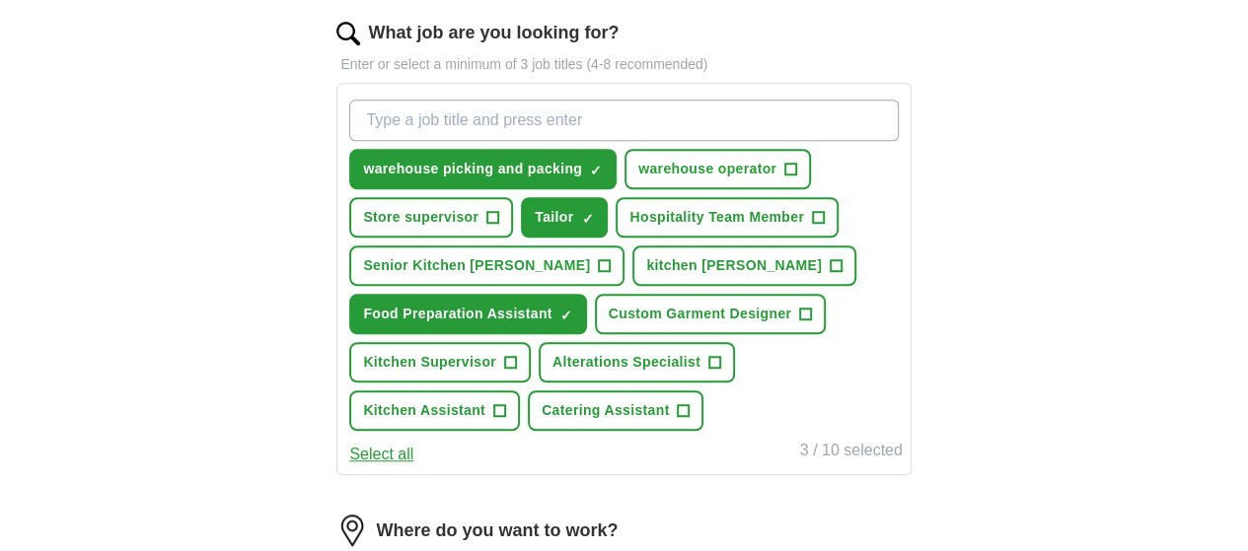
scroll to position [1127, 0]
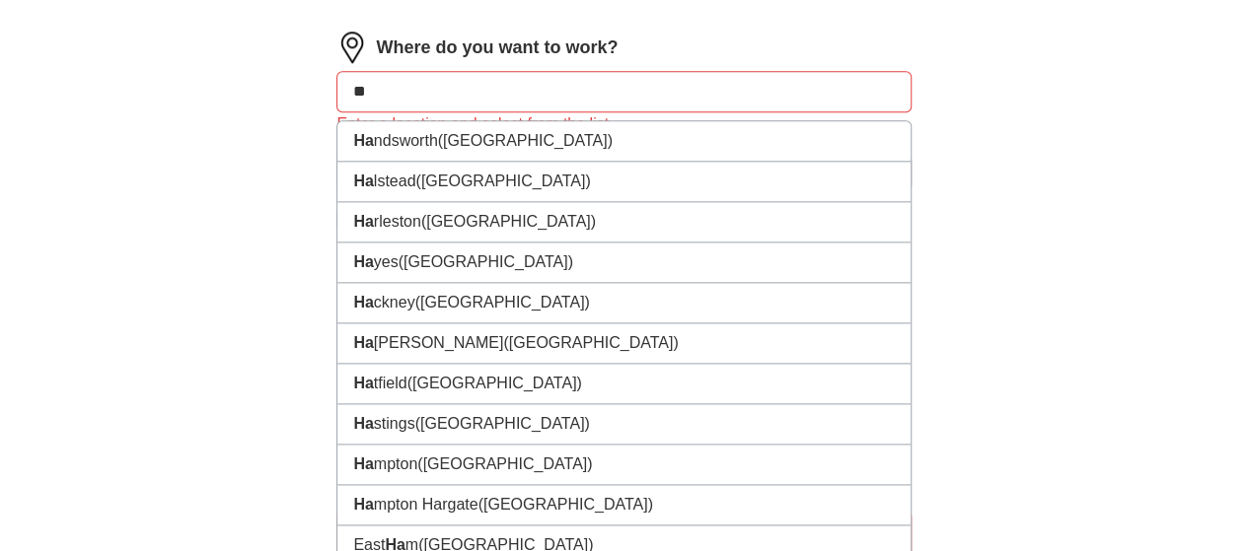
type input "*"
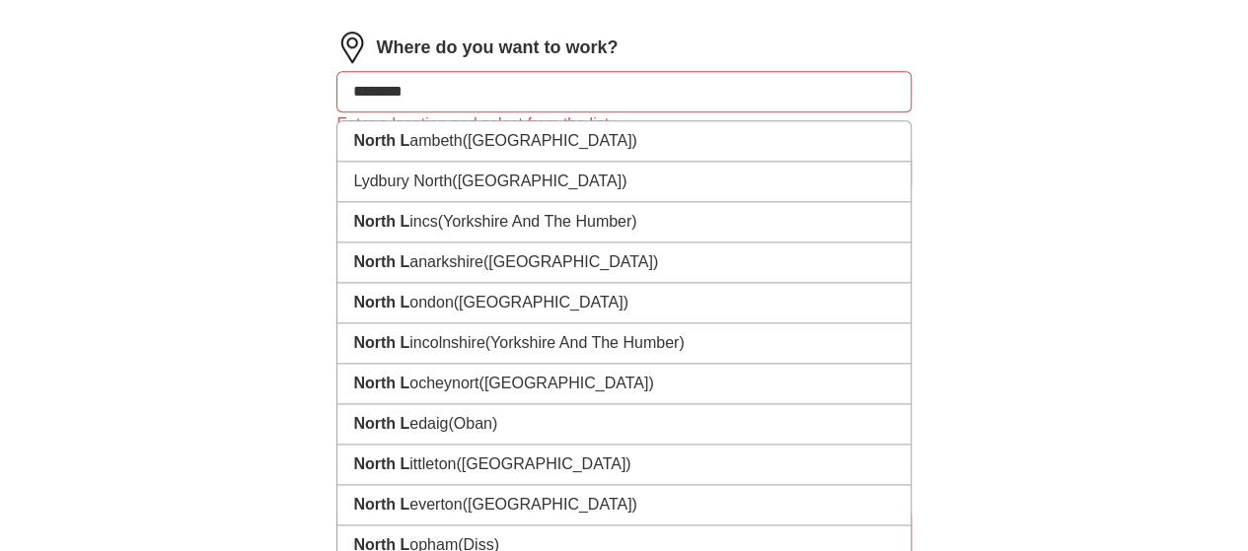
type input "*********"
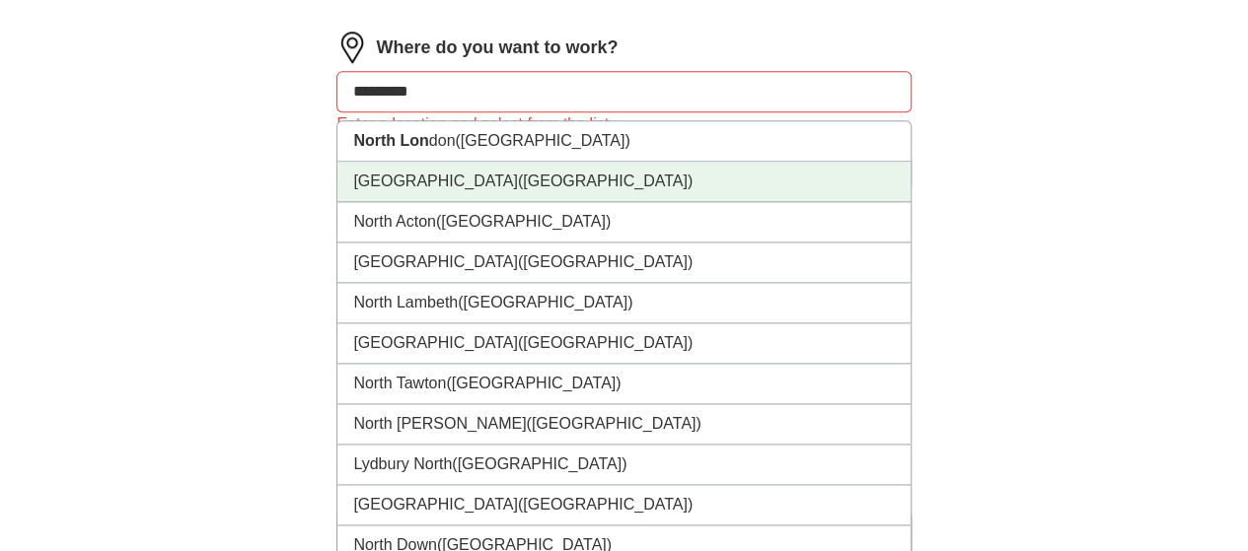
click at [586, 189] on span "([GEOGRAPHIC_DATA])" at bounding box center [605, 181] width 175 height 17
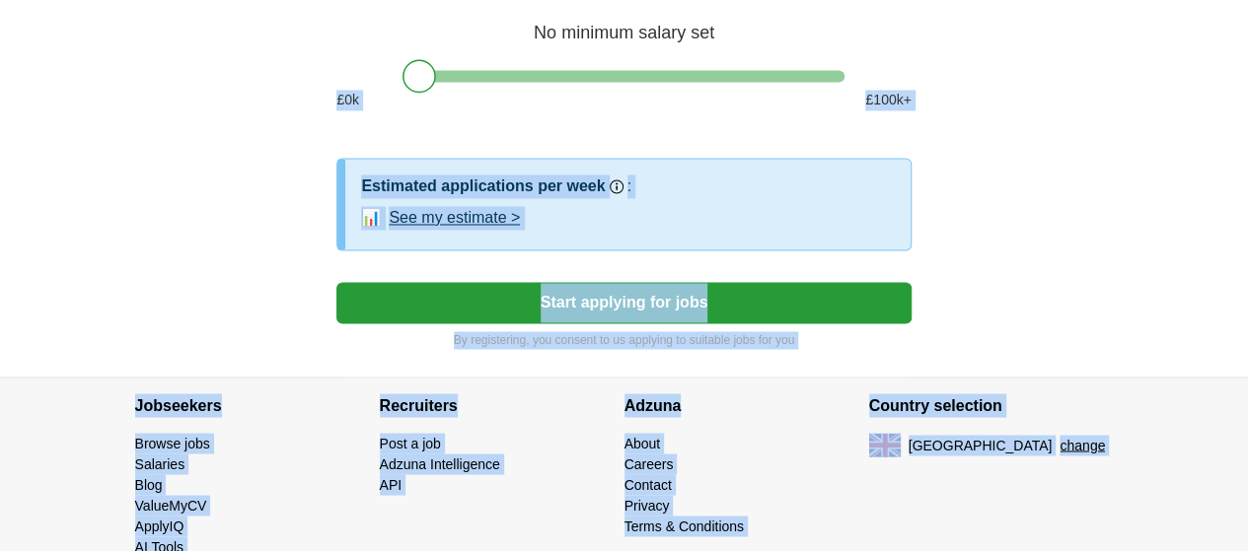
scroll to position [1622, 0]
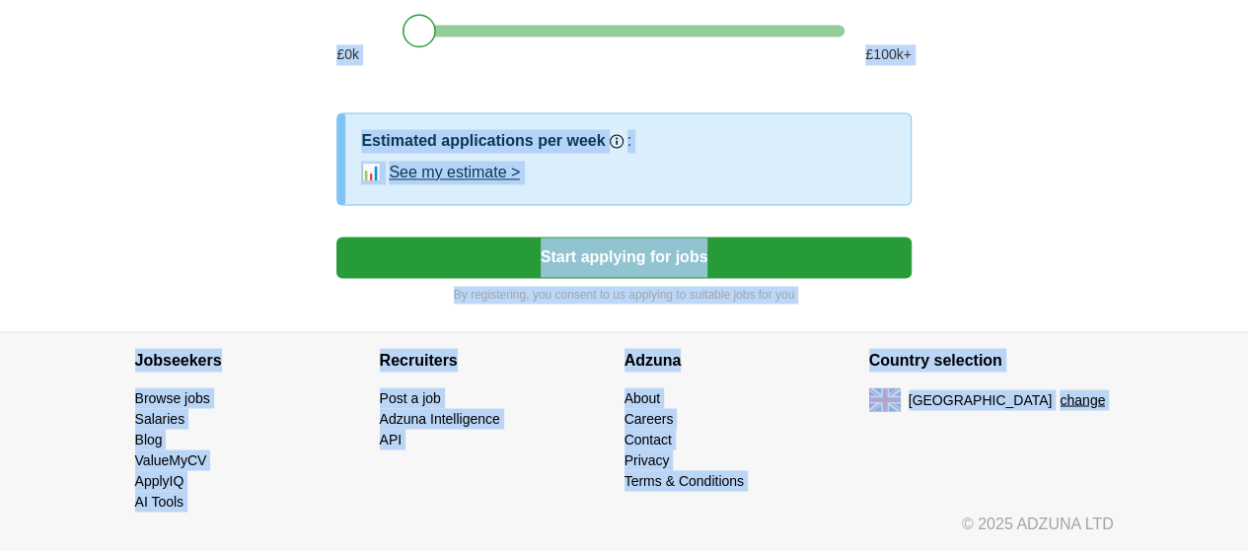
drag, startPoint x: 983, startPoint y: 455, endPoint x: 969, endPoint y: 491, distance: 39.0
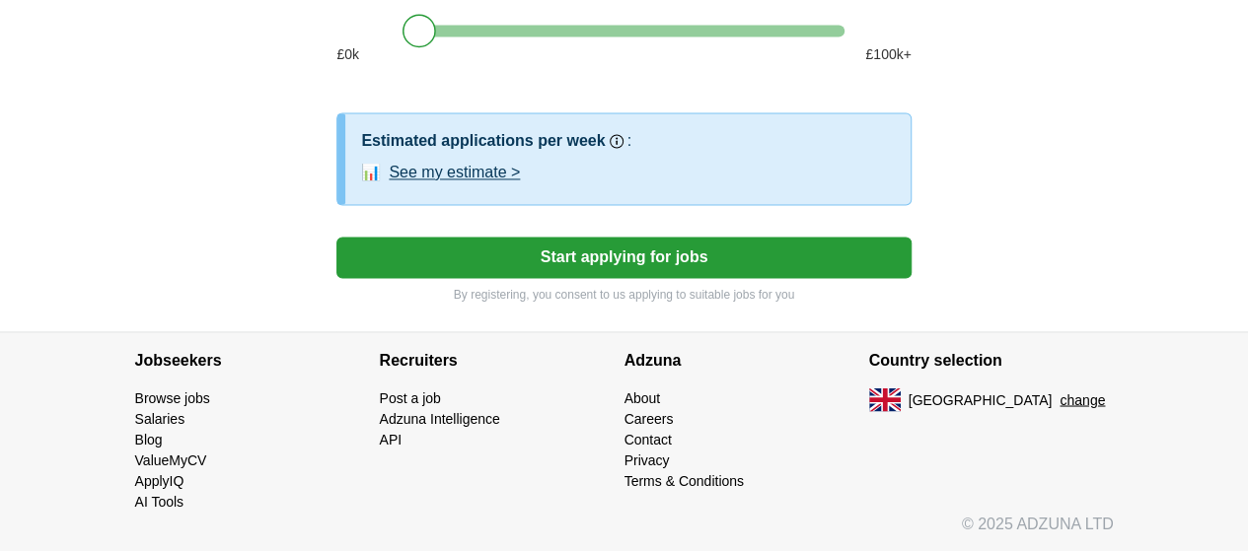
drag, startPoint x: 971, startPoint y: 99, endPoint x: 966, endPoint y: 50, distance: 48.6
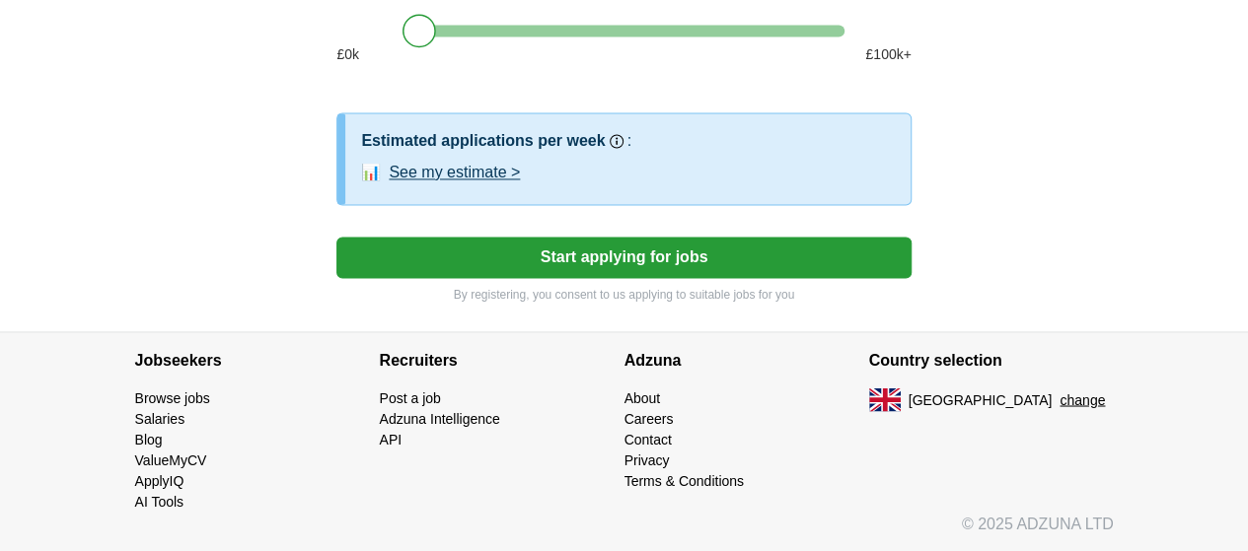
click at [444, 26] on div at bounding box center [624, 31] width 442 height 12
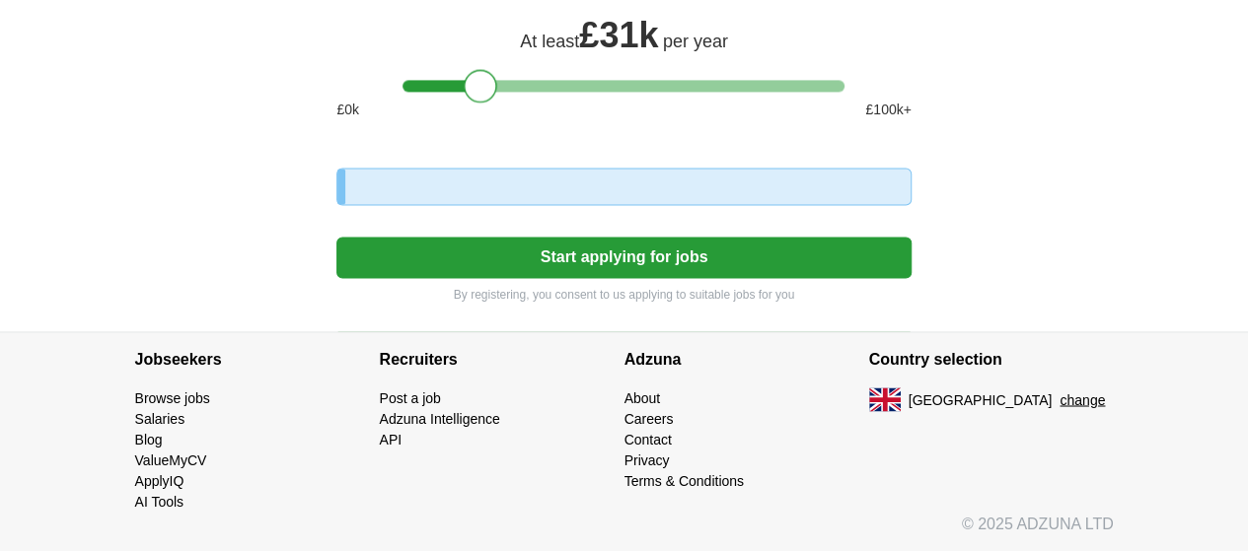
click at [480, 80] on div at bounding box center [624, 86] width 442 height 12
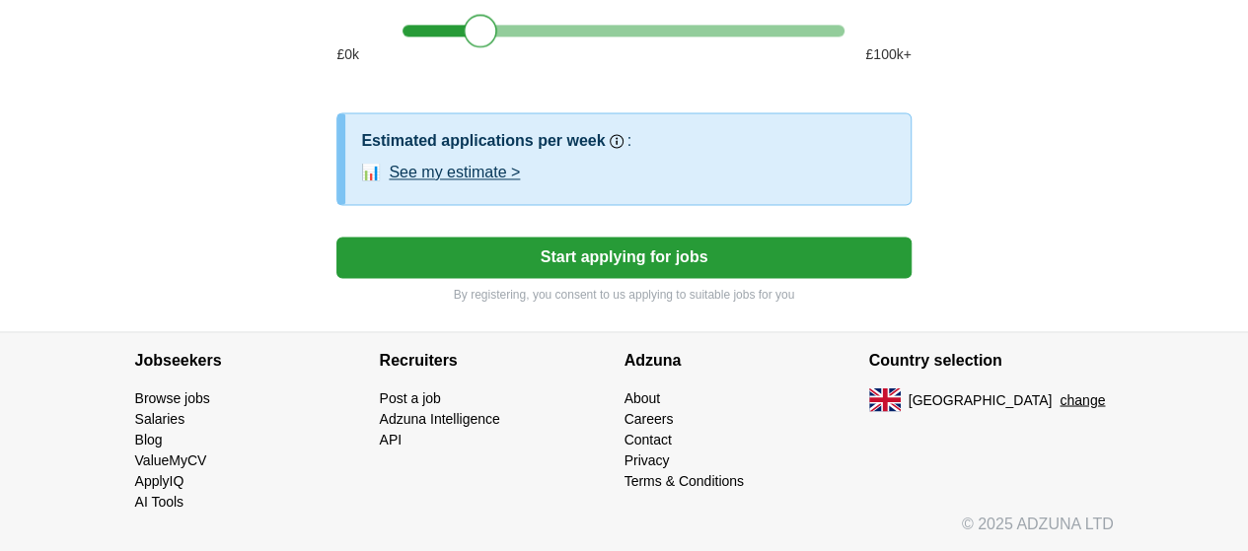
click at [560, 29] on div at bounding box center [624, 31] width 442 height 12
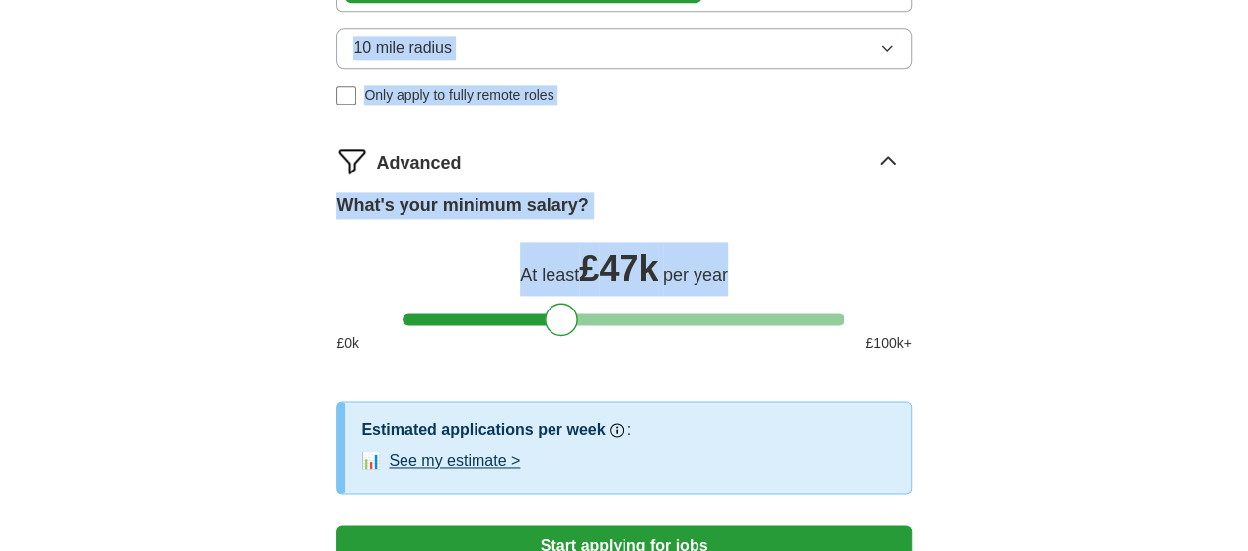
scroll to position [1127, 0]
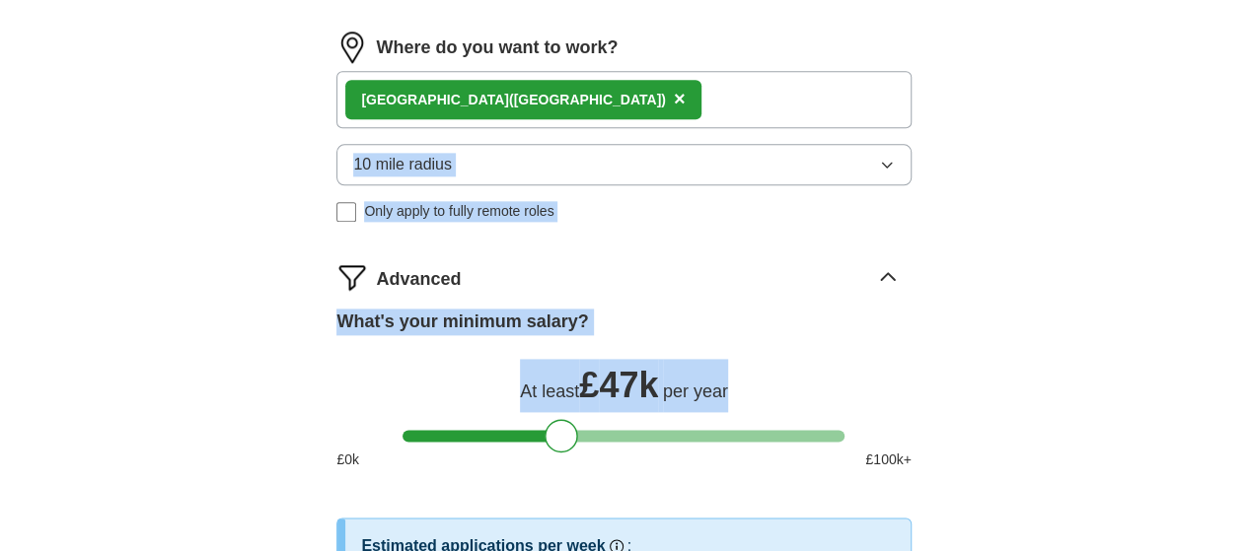
drag, startPoint x: 963, startPoint y: 37, endPoint x: 965, endPoint y: 179, distance: 141.1
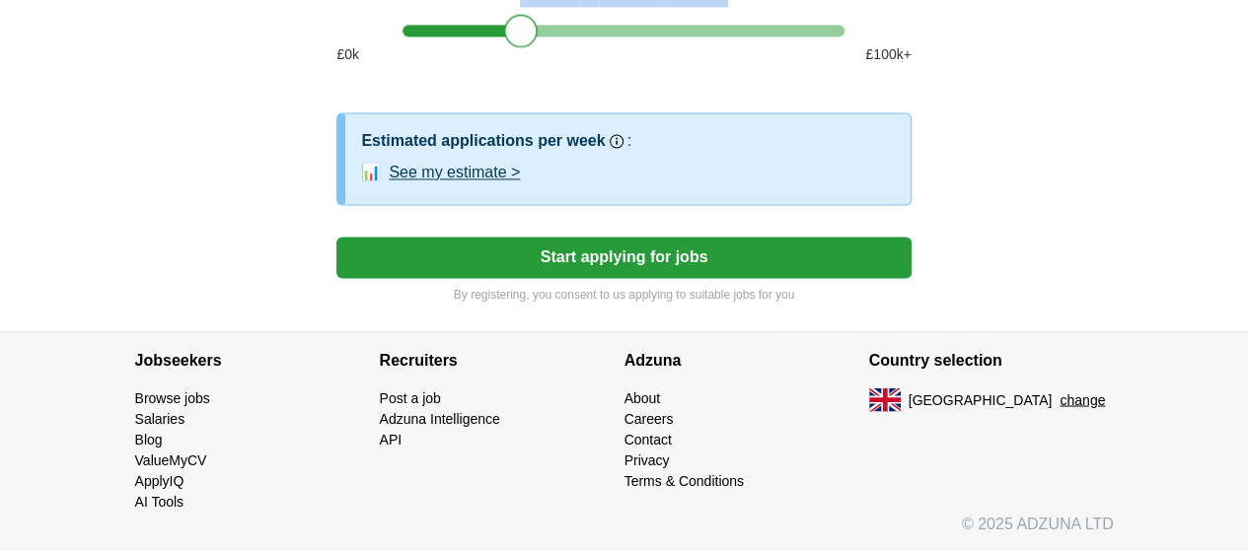
drag, startPoint x: 568, startPoint y: 40, endPoint x: 527, endPoint y: 37, distance: 41.6
click at [527, 37] on div at bounding box center [521, 31] width 34 height 34
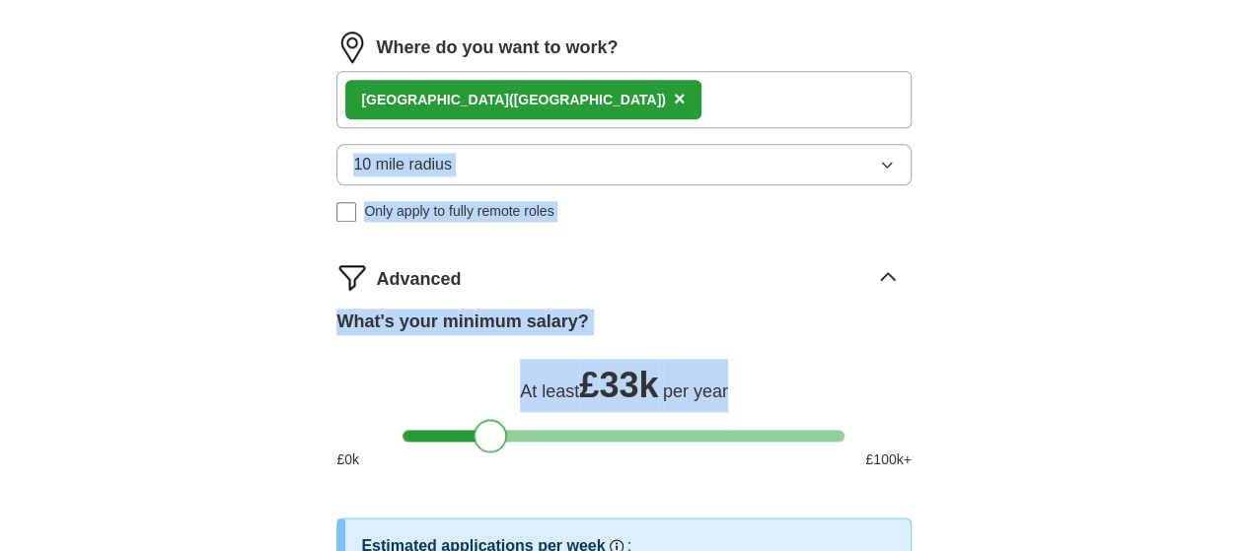
click at [489, 442] on div at bounding box center [624, 436] width 442 height 12
click at [489, 453] on div at bounding box center [491, 436] width 34 height 34
click at [465, 442] on div at bounding box center [624, 436] width 442 height 12
click at [484, 442] on div at bounding box center [624, 436] width 442 height 12
click at [462, 442] on div at bounding box center [624, 436] width 442 height 12
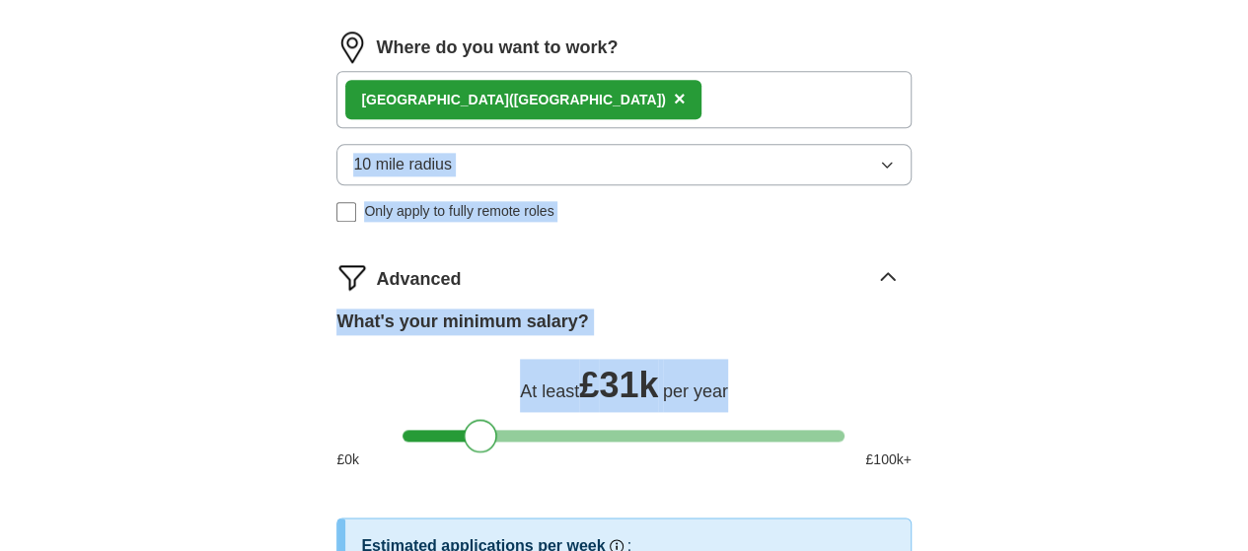
click at [479, 442] on div at bounding box center [624, 436] width 442 height 12
click at [479, 453] on div at bounding box center [481, 436] width 34 height 34
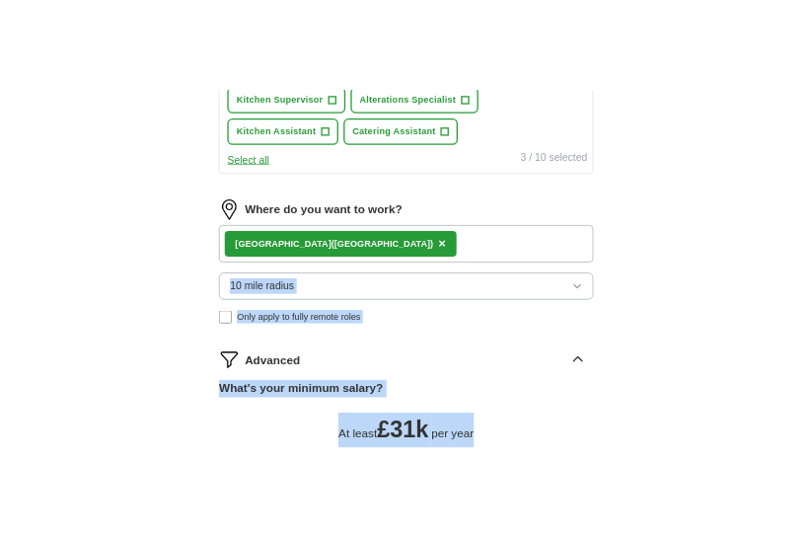
scroll to position [1473, 0]
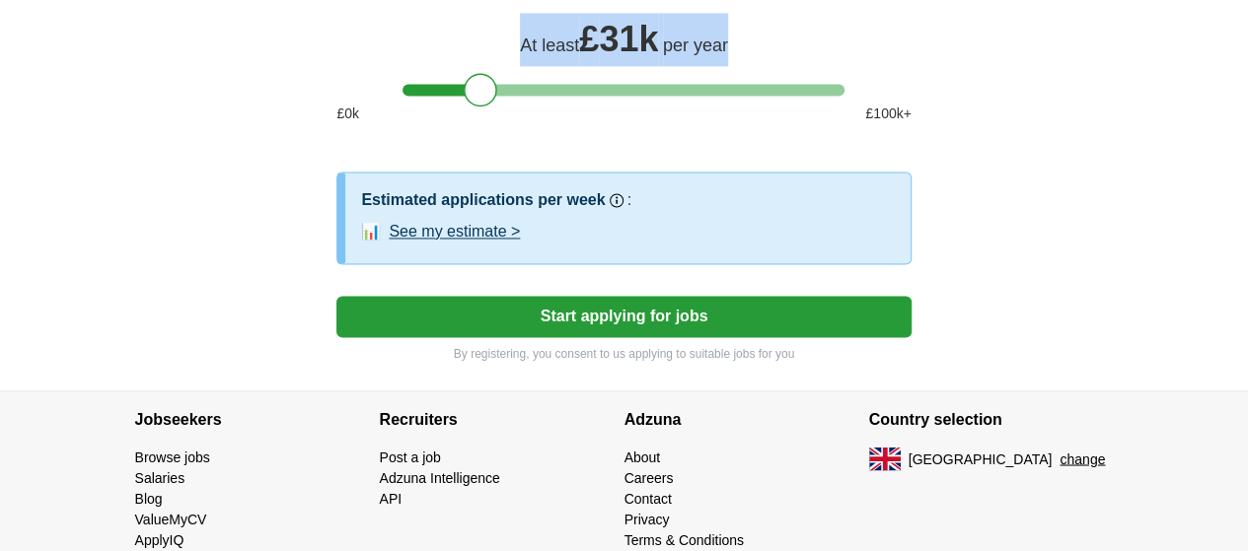
click at [824, 337] on button "Start applying for jobs" at bounding box center [623, 316] width 574 height 41
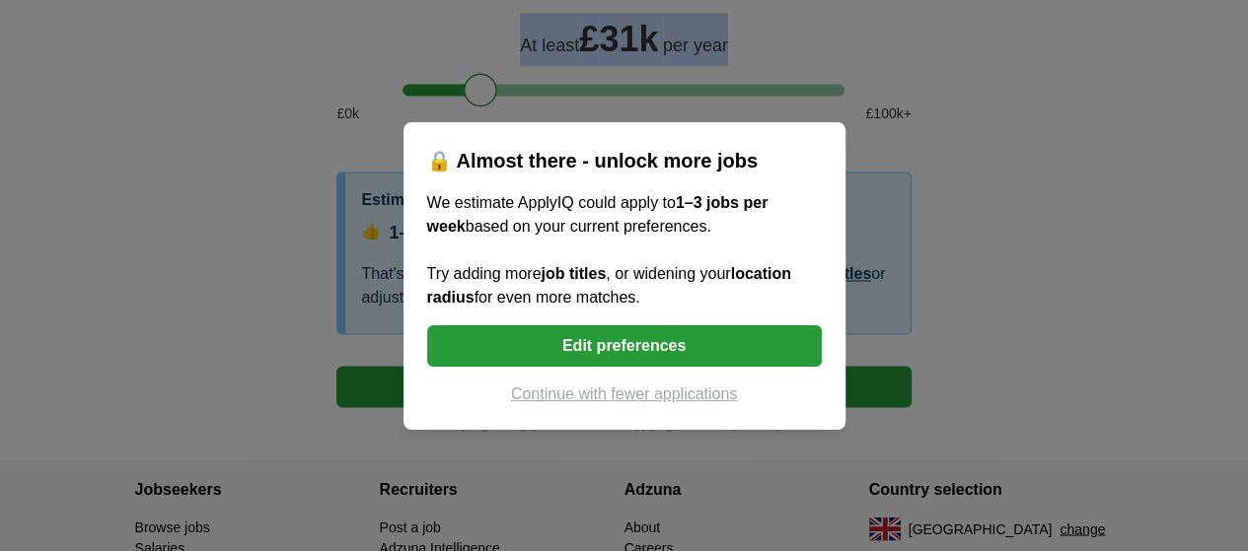
click at [678, 351] on button "Edit preferences" at bounding box center [624, 346] width 395 height 41
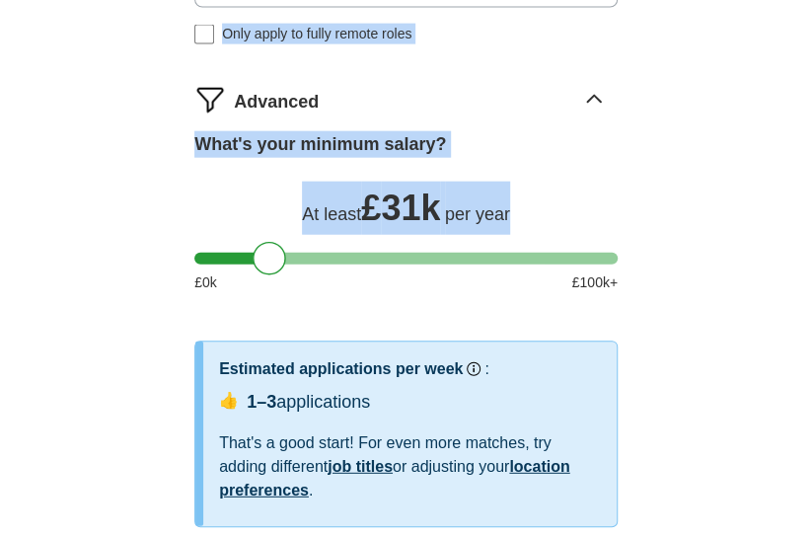
click at [595, 84] on icon at bounding box center [594, 100] width 32 height 32
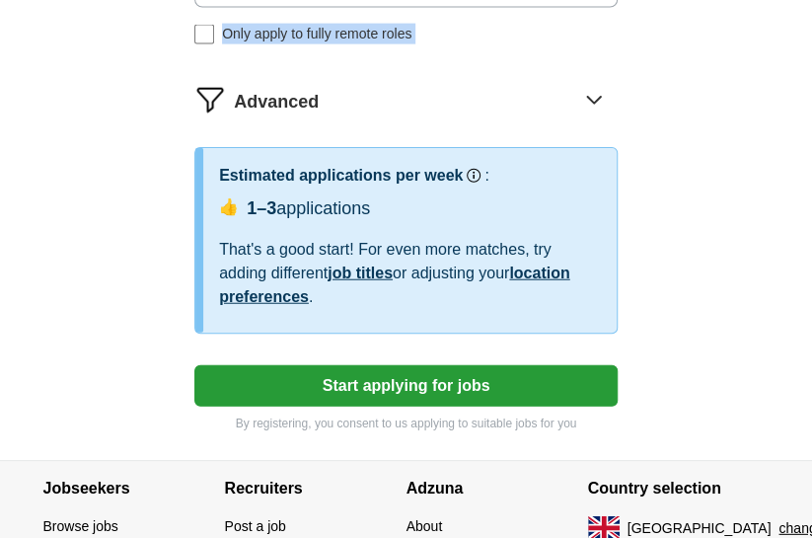
click at [595, 97] on icon at bounding box center [593, 100] width 13 height 7
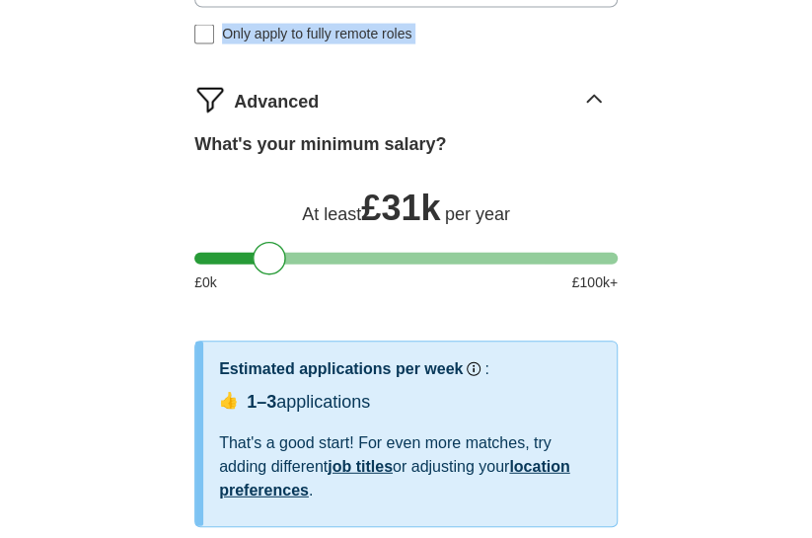
click at [595, 84] on icon at bounding box center [594, 100] width 32 height 32
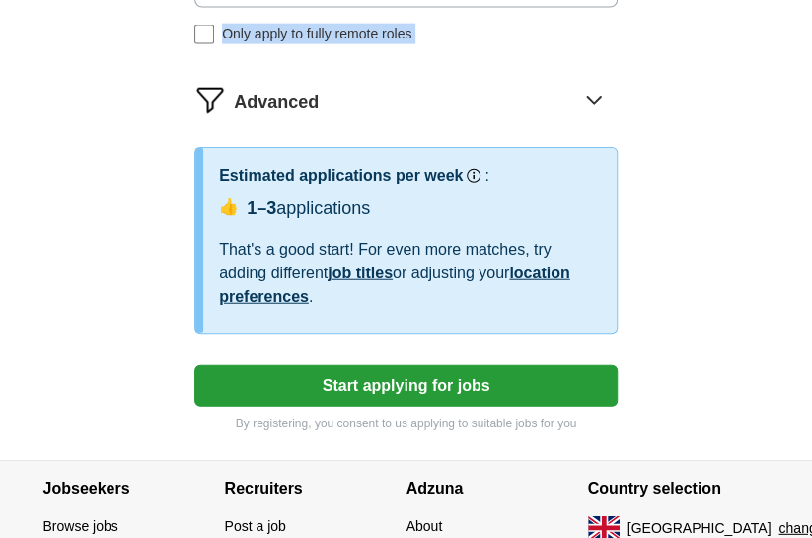
scroll to position [1002, 0]
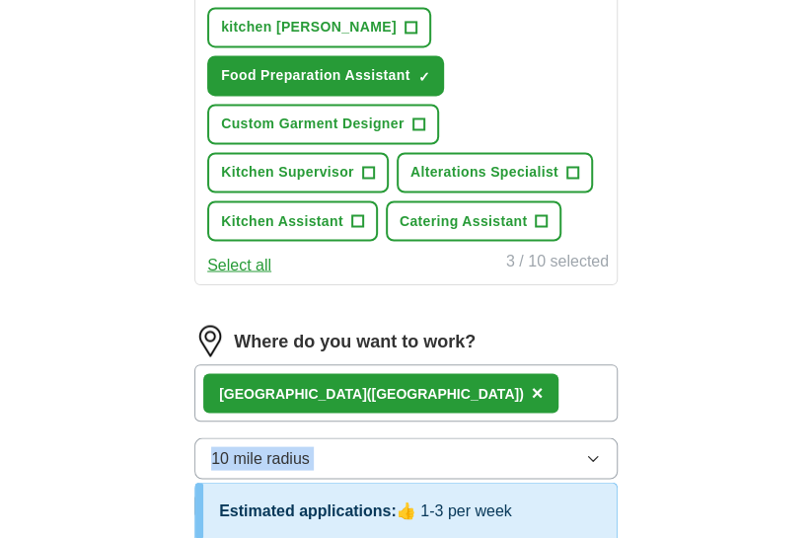
click at [529, 364] on div "[GEOGRAPHIC_DATA] ([GEOGRAPHIC_DATA]) ×" at bounding box center [405, 392] width 423 height 57
click at [589, 450] on icon "button" at bounding box center [593, 458] width 16 height 16
click at [593, 437] on button "10 mile radius" at bounding box center [405, 457] width 423 height 41
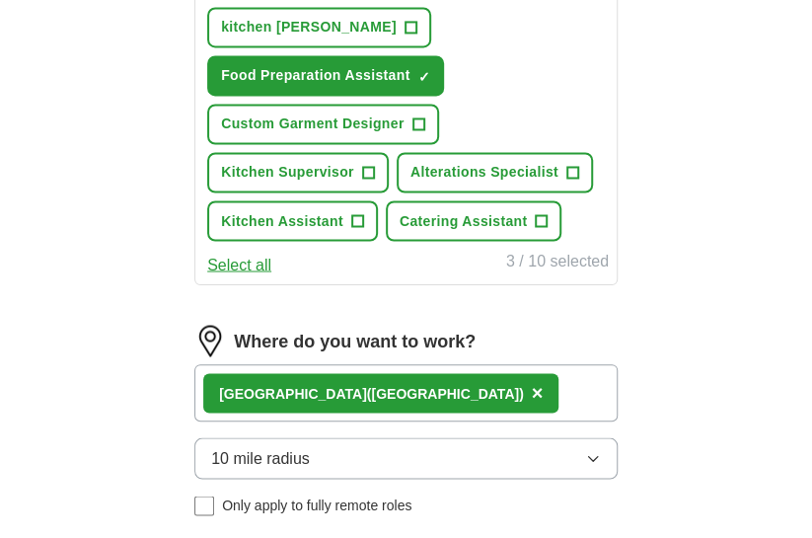
scroll to position [1473, 0]
